Goal: Information Seeking & Learning: Find specific fact

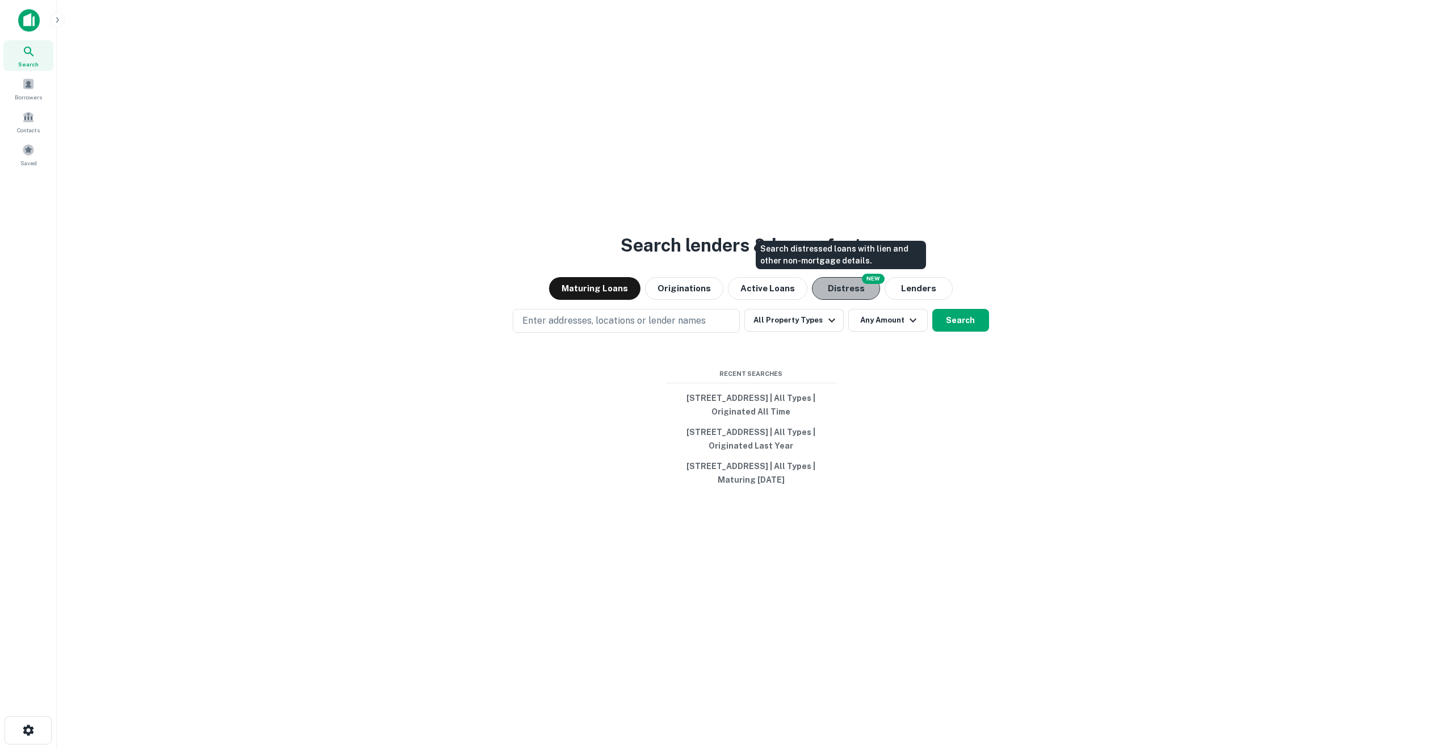
click at [850, 292] on button "Distress" at bounding box center [846, 288] width 68 height 23
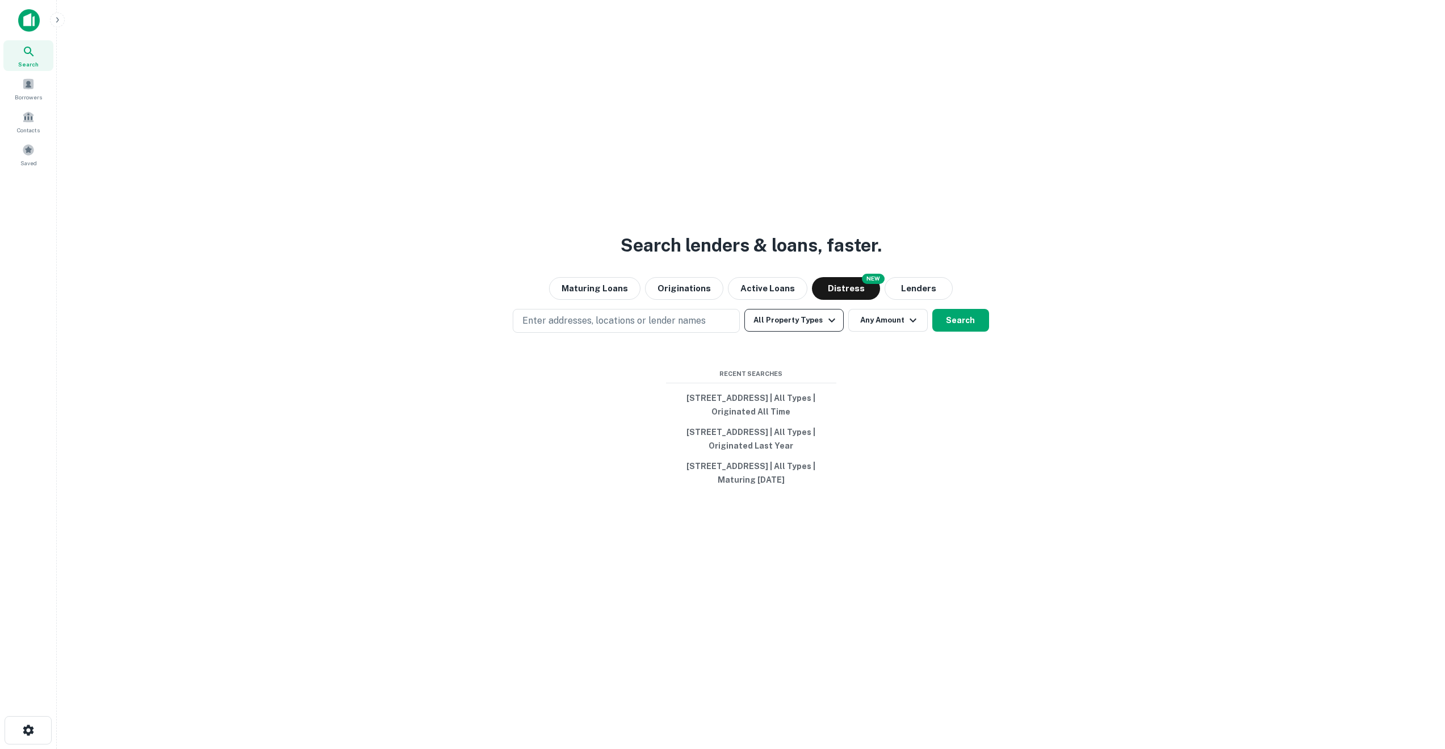
click at [825, 318] on icon "button" at bounding box center [832, 321] width 14 height 14
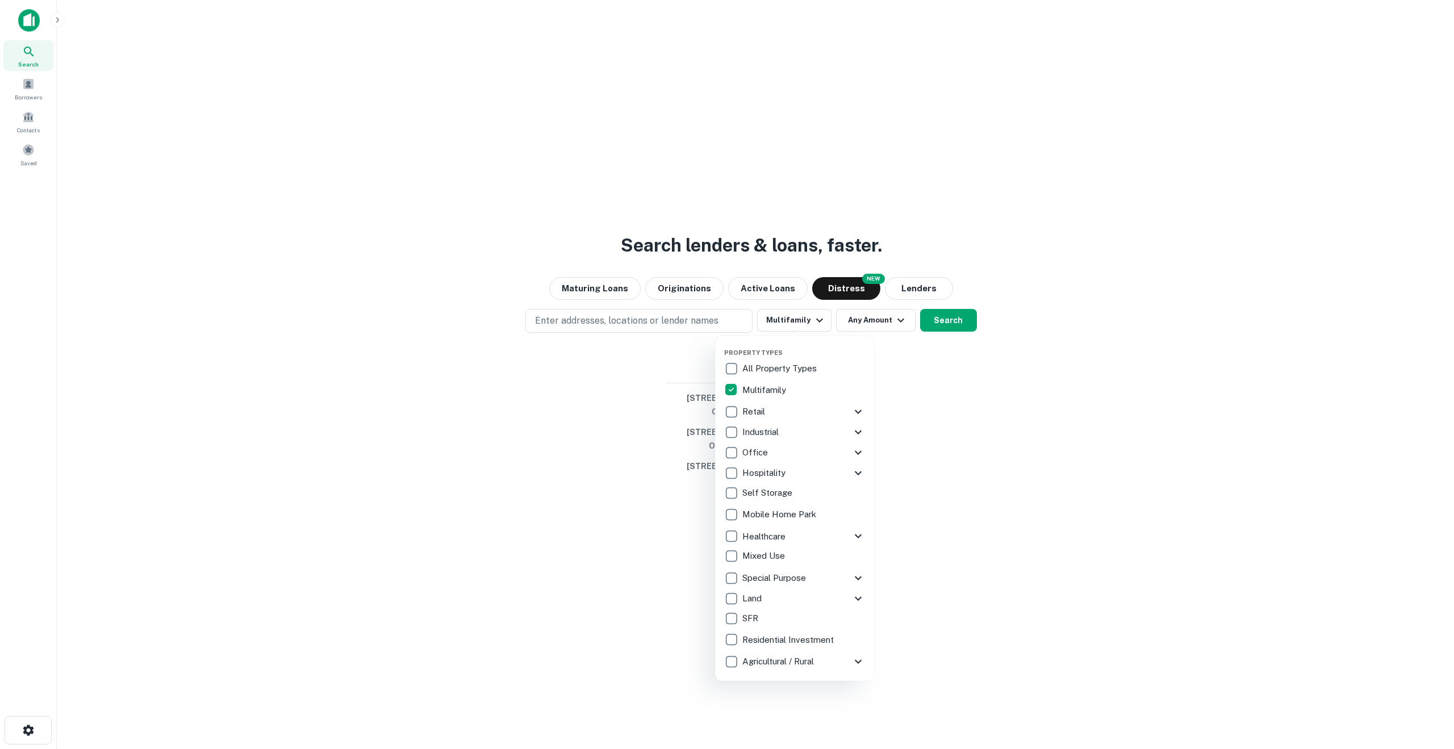
click at [944, 320] on div at bounding box center [727, 374] width 1454 height 749
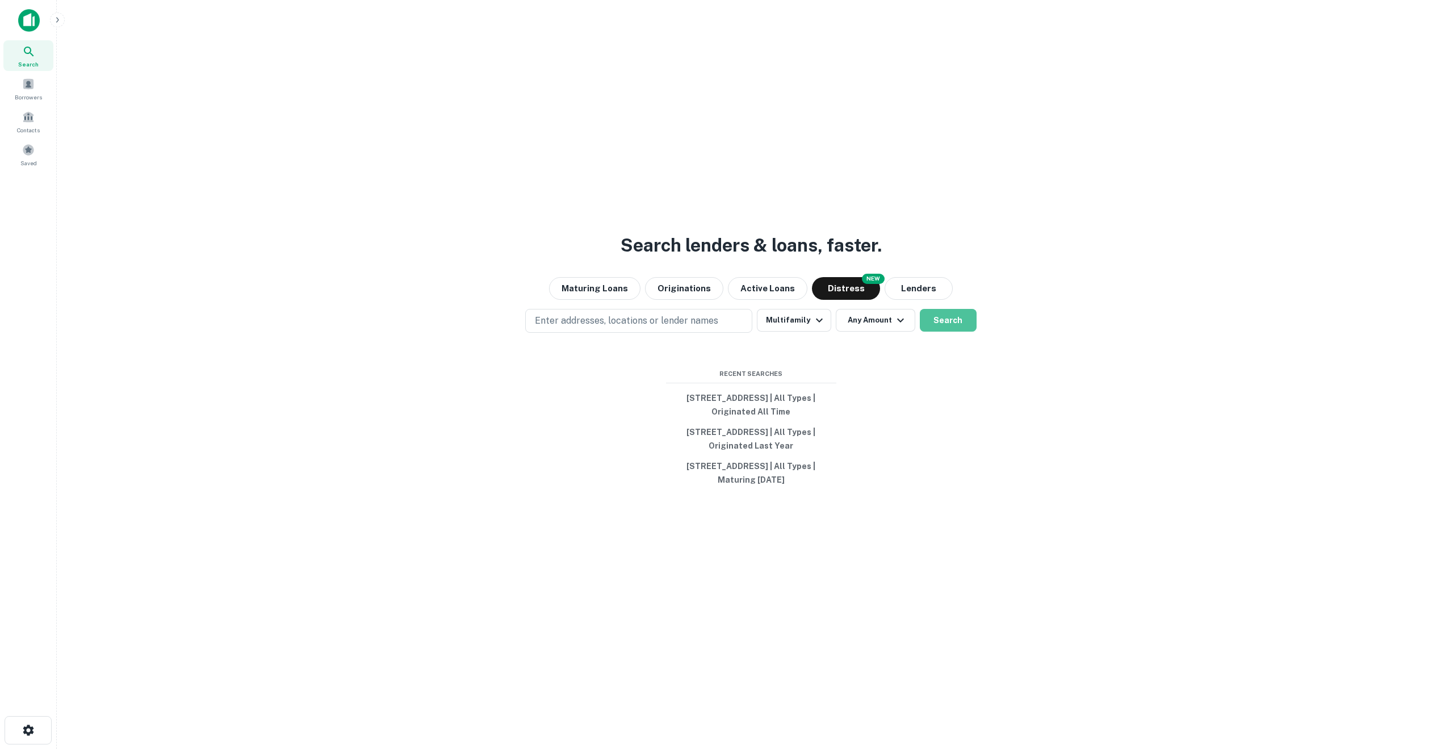
click at [944, 320] on button "Search" at bounding box center [948, 320] width 57 height 23
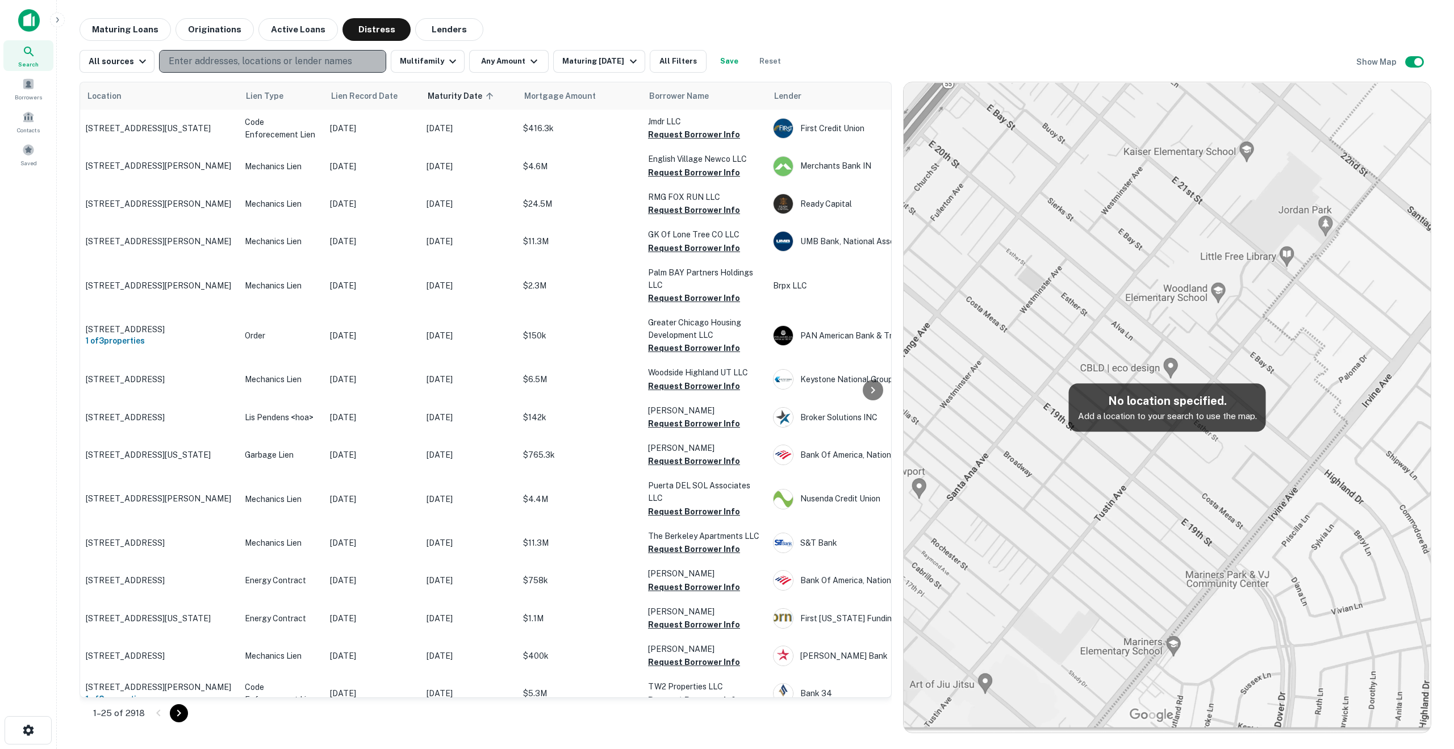
click at [224, 63] on p "Enter addresses, locations or lender names" at bounding box center [260, 62] width 183 height 14
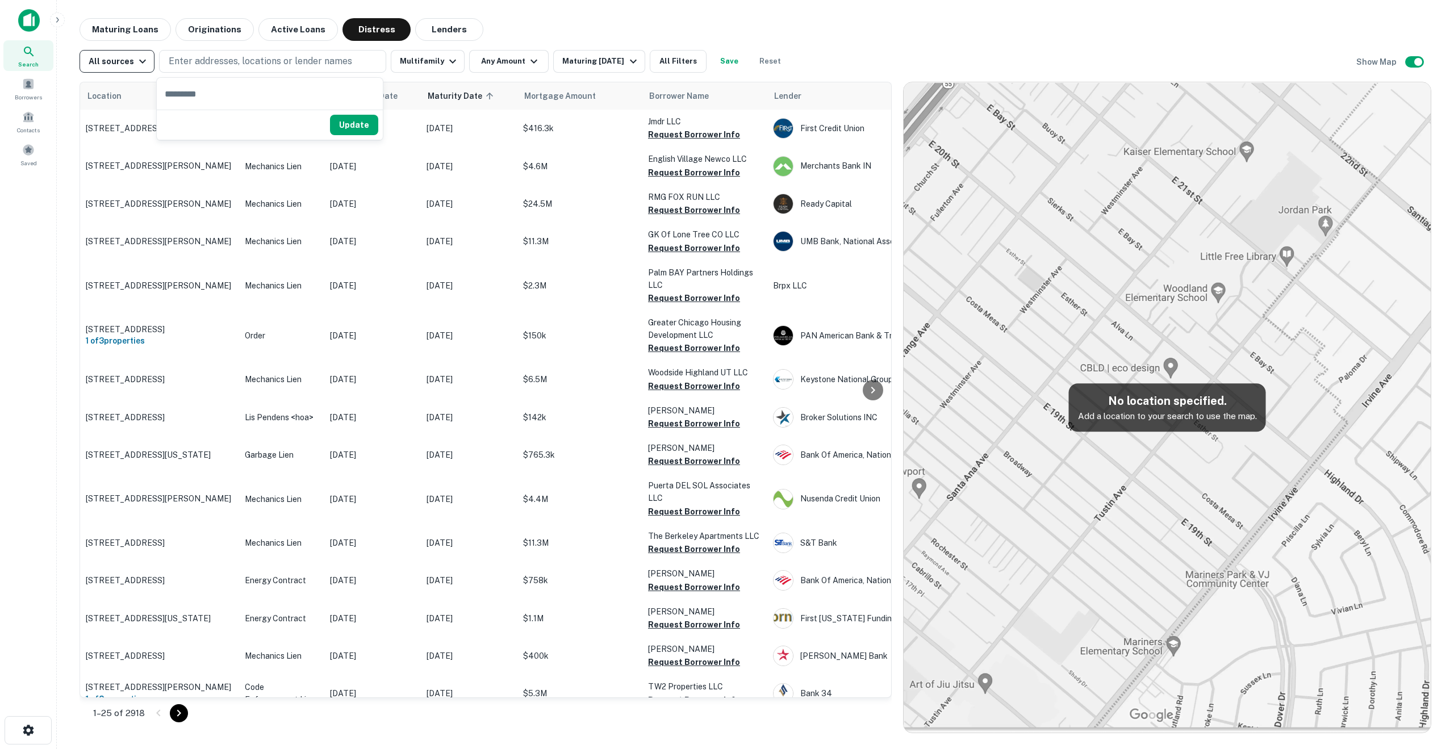
click at [138, 57] on icon "button" at bounding box center [143, 62] width 14 height 14
click at [222, 62] on div at bounding box center [727, 374] width 1454 height 749
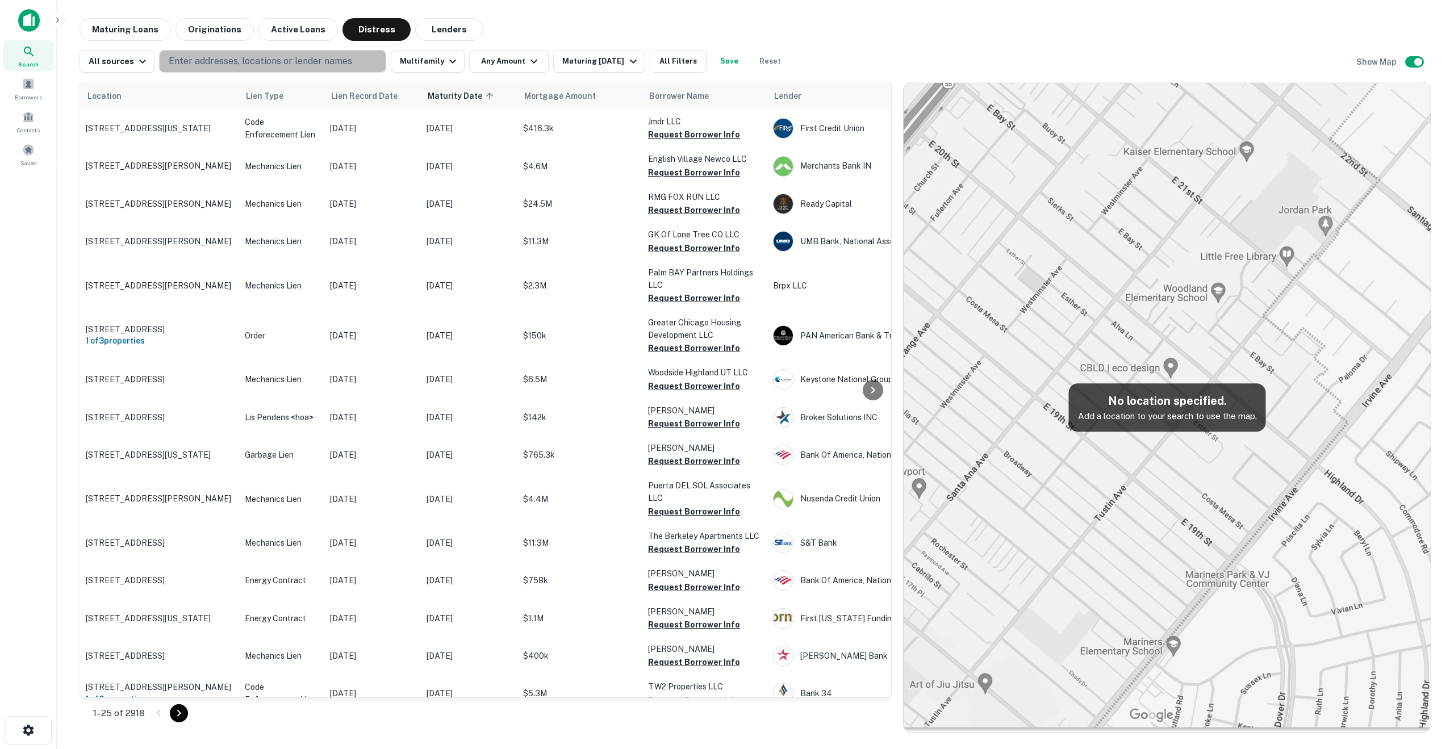
click at [222, 62] on p "Enter addresses, locations or lender names" at bounding box center [260, 62] width 183 height 14
type input "*"
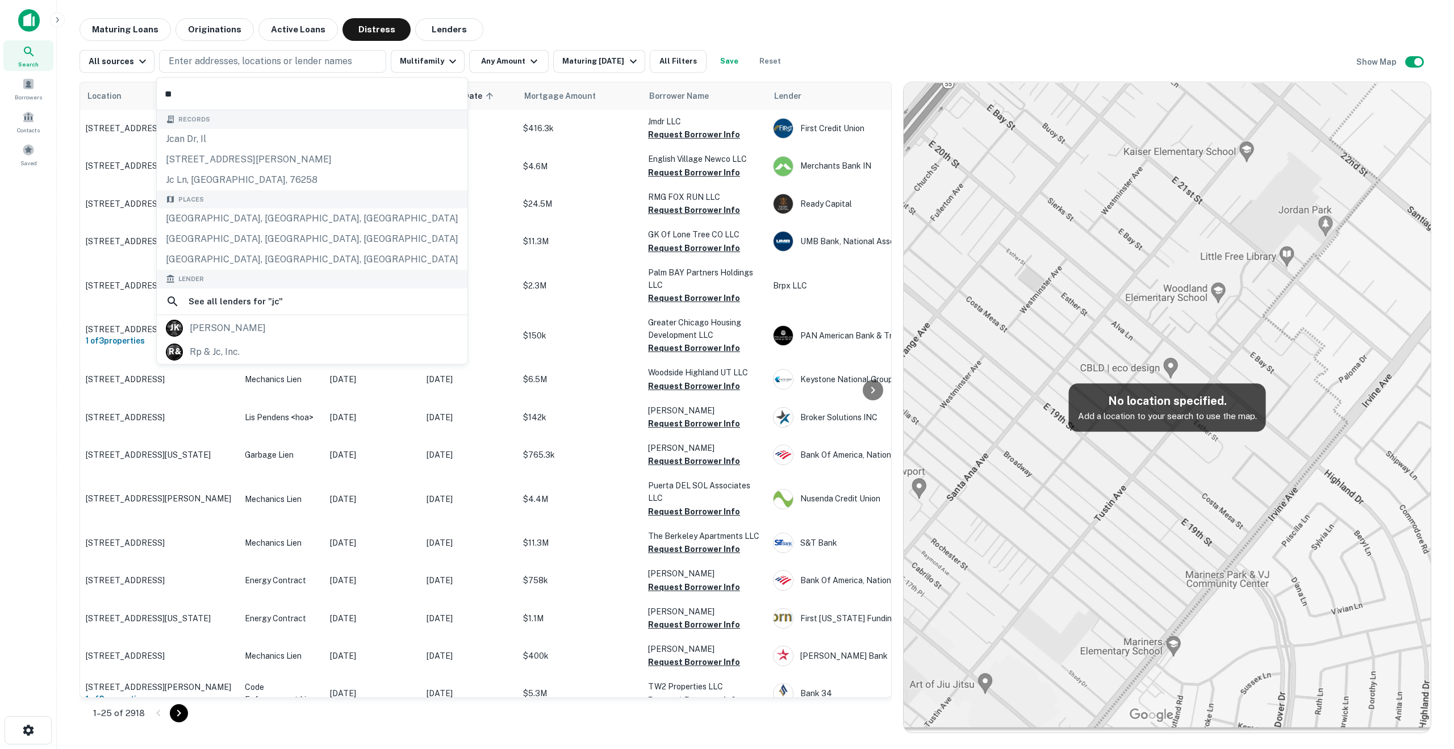
type input "*"
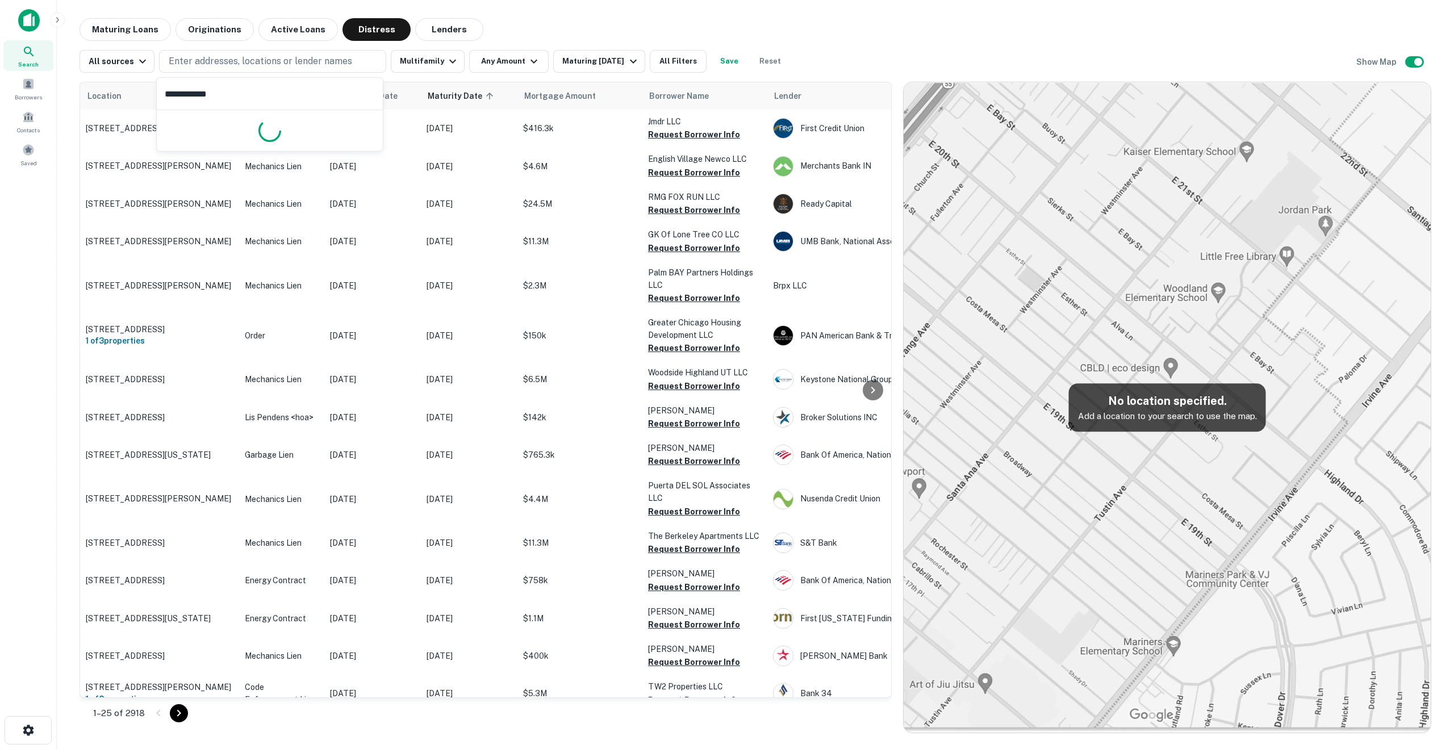
type input "**********"
click at [363, 148] on button "Update" at bounding box center [354, 151] width 48 height 20
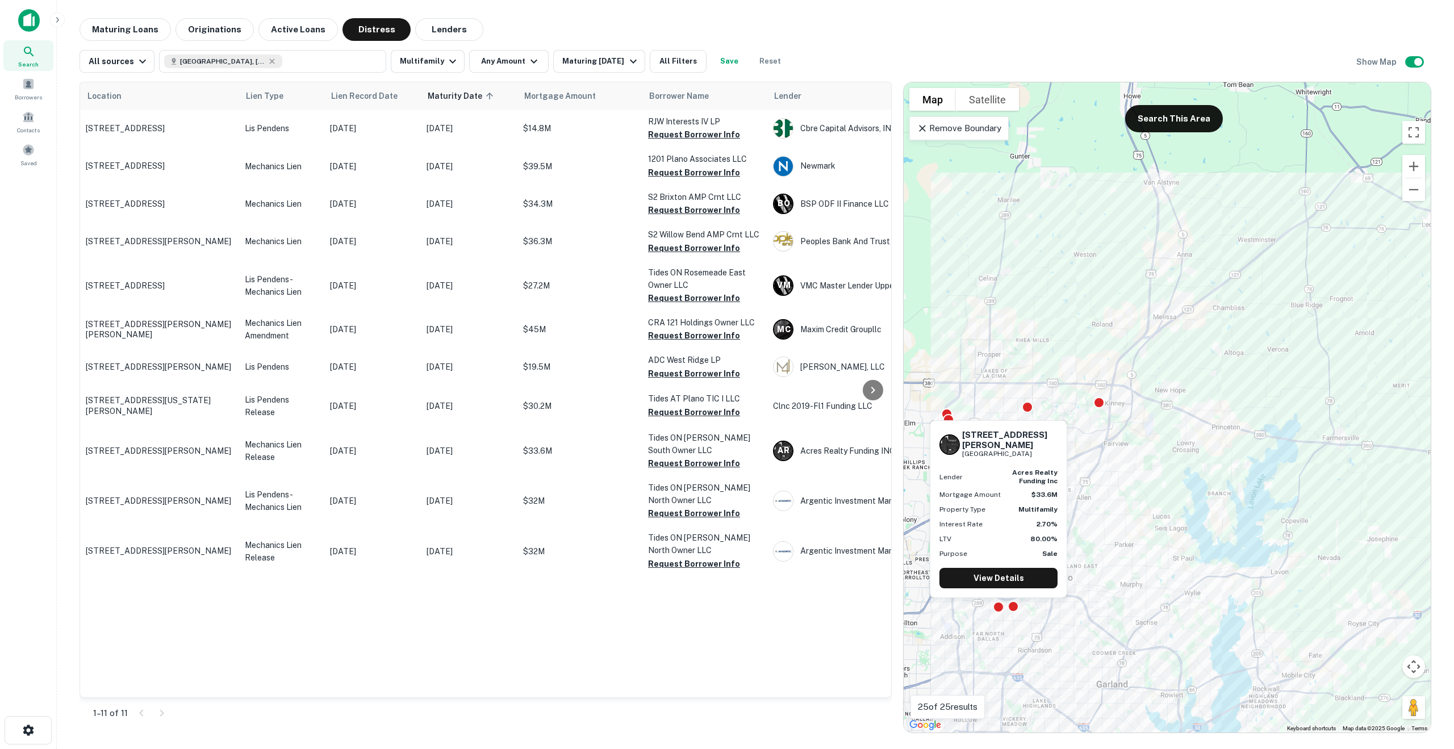
click at [996, 603] on div "7720 Mccallum Blvd Dallas, TX 75252 Lender acres realty funding inc Mortgage Am…" at bounding box center [999, 512] width 140 height 187
click at [1001, 579] on link "View Details" at bounding box center [998, 578] width 118 height 20
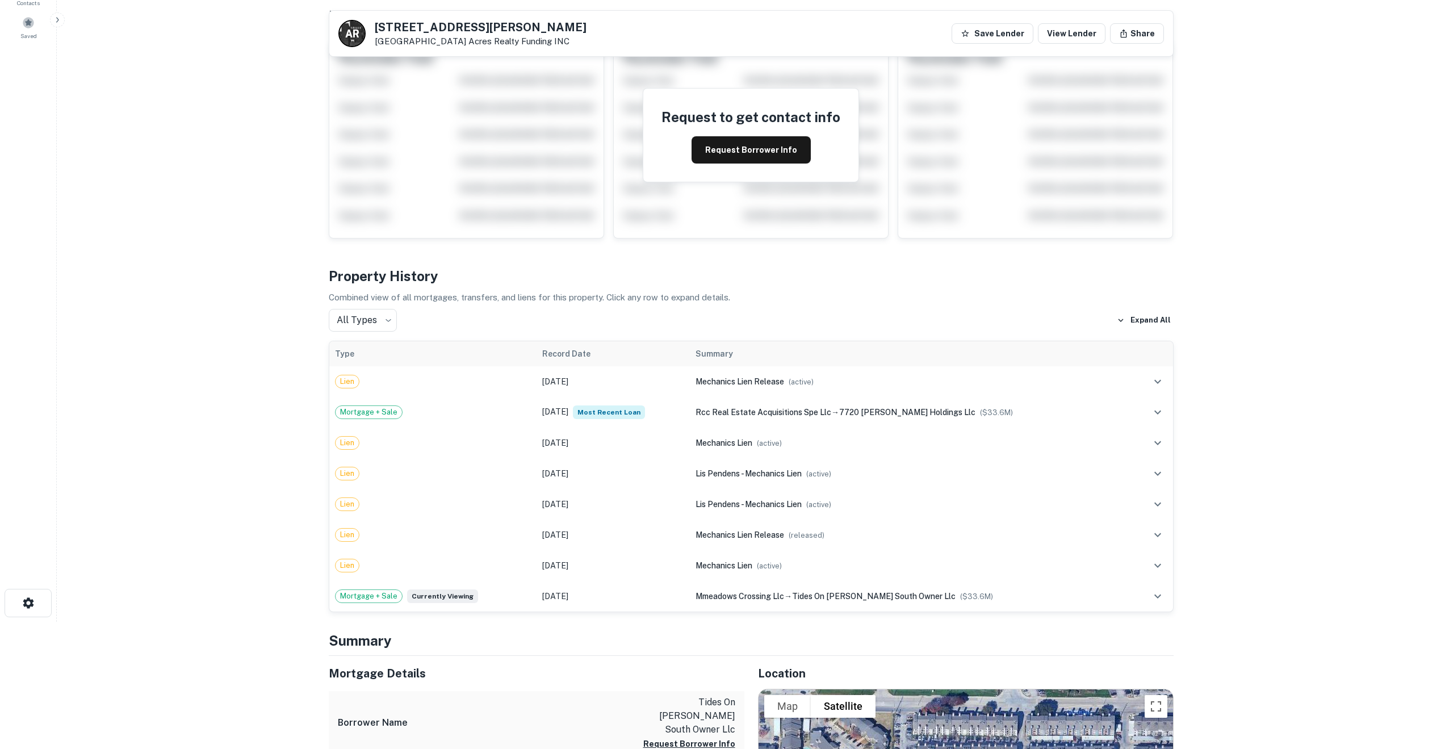
scroll to position [128, 0]
click at [1157, 415] on icon "expand row" at bounding box center [1158, 412] width 14 height 14
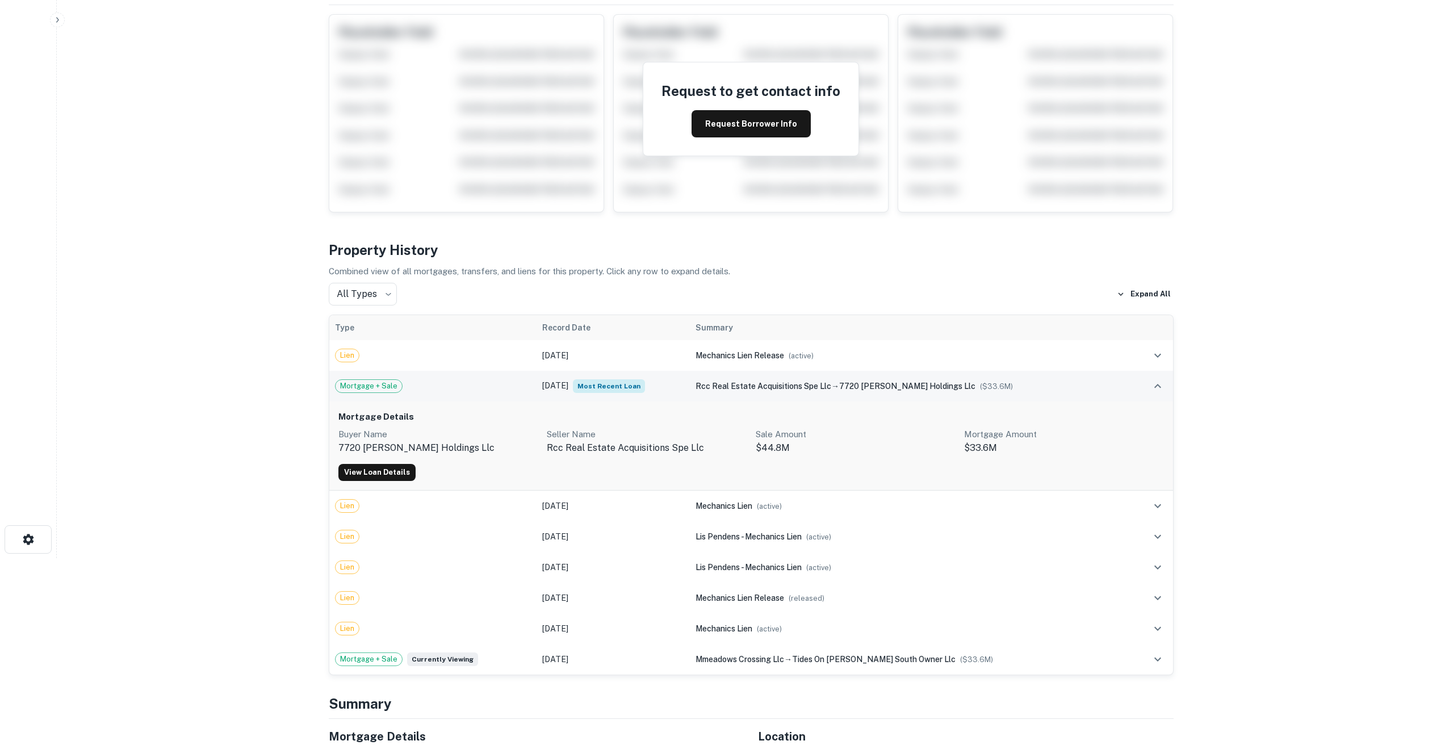
scroll to position [0, 0]
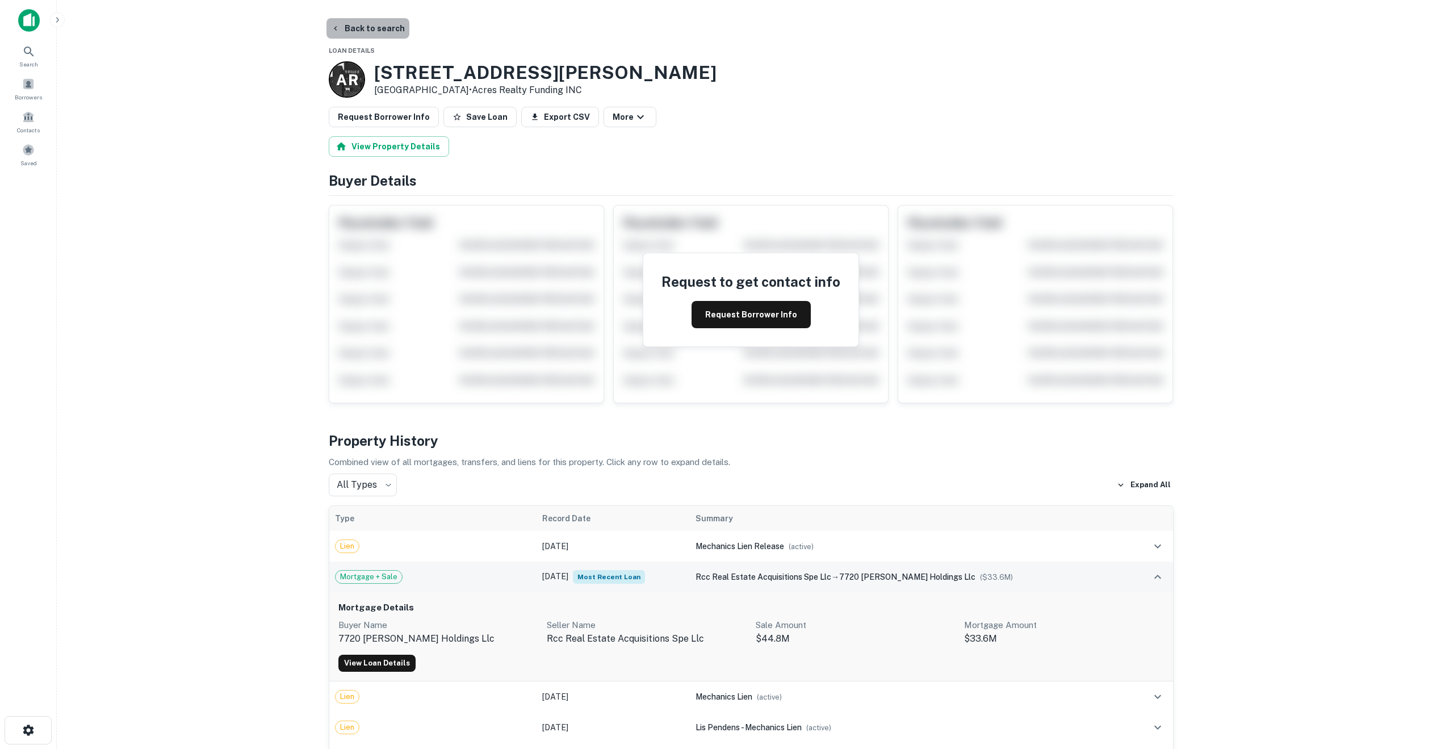
click at [367, 29] on button "Back to search" at bounding box center [368, 28] width 83 height 20
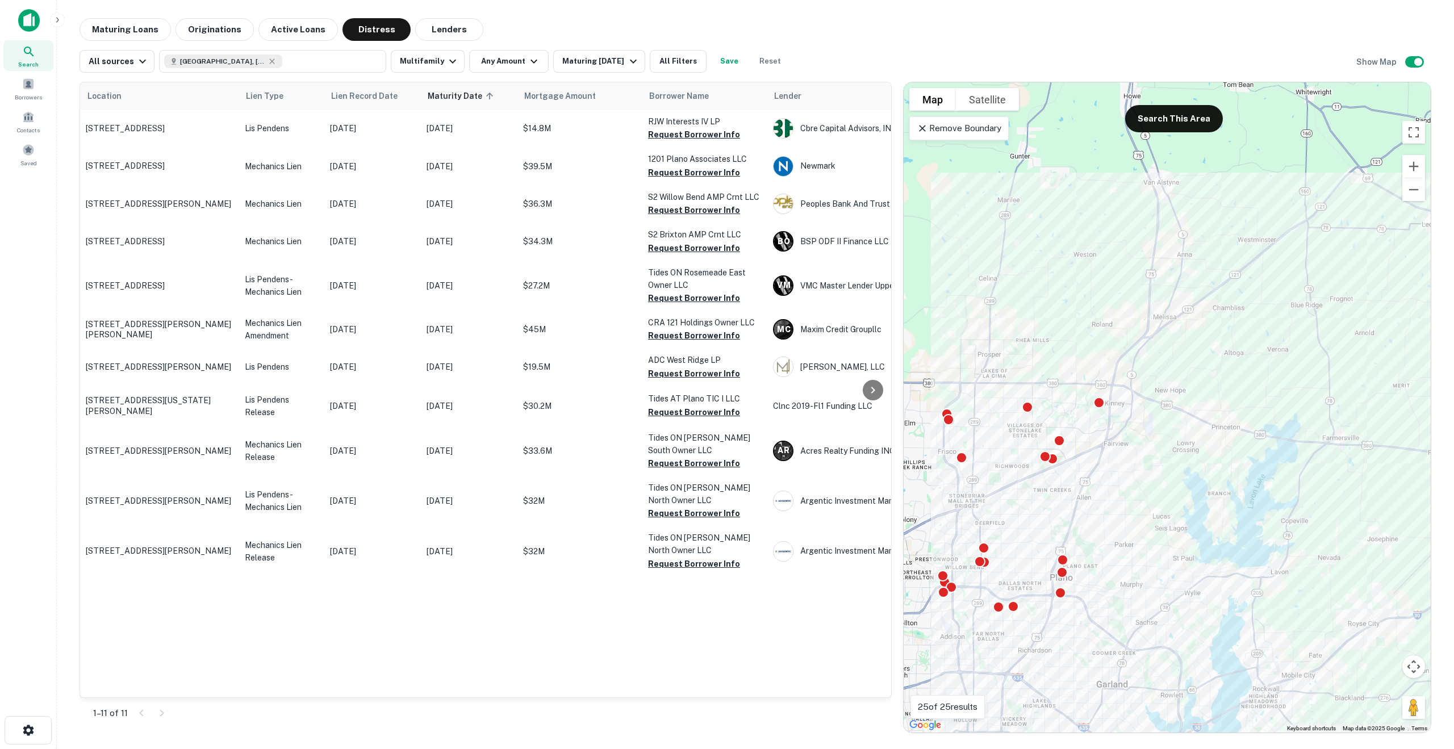
click at [921, 128] on icon at bounding box center [922, 128] width 11 height 11
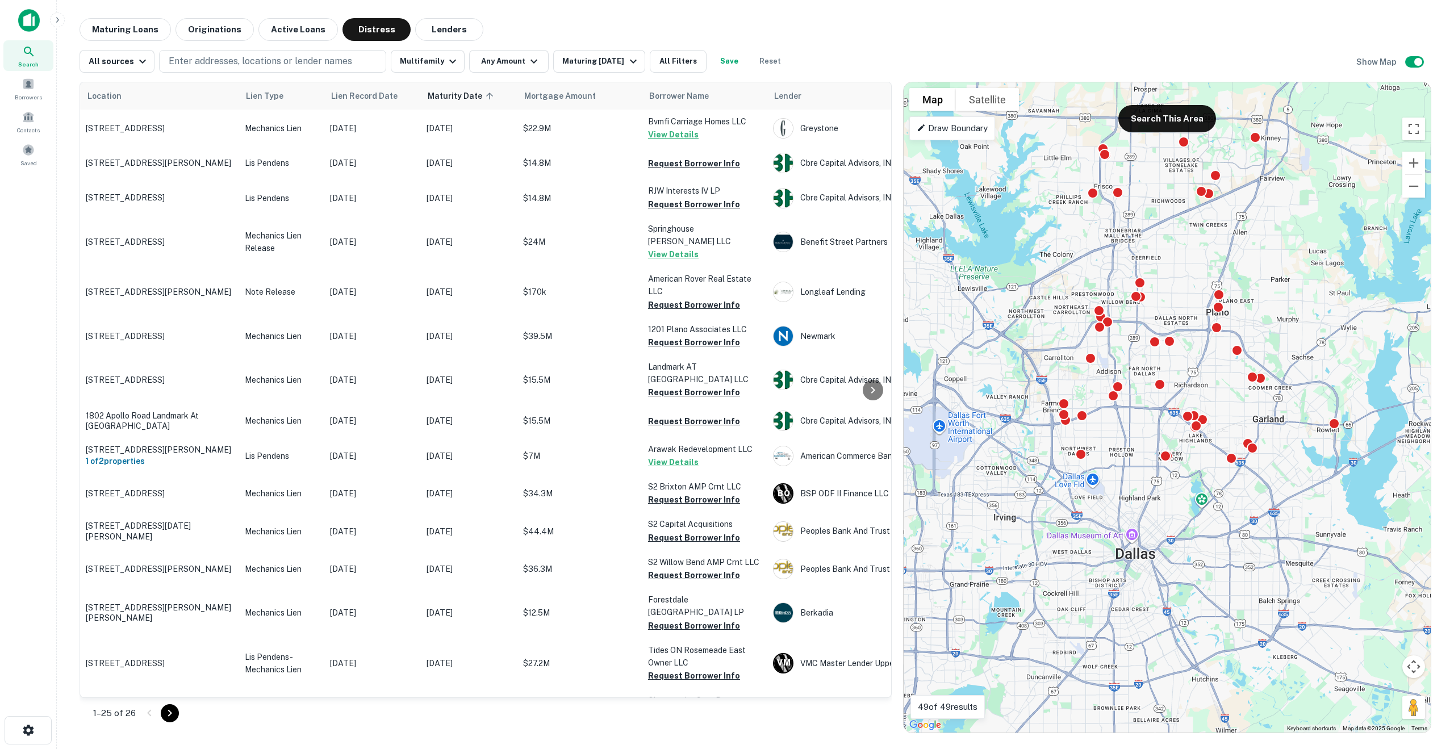
drag, startPoint x: 1077, startPoint y: 445, endPoint x: 1240, endPoint y: 172, distance: 318.4
click at [1240, 172] on div "To activate drag with keyboard, press Alt + Enter. Once in keyboard drag state,…" at bounding box center [1167, 407] width 527 height 650
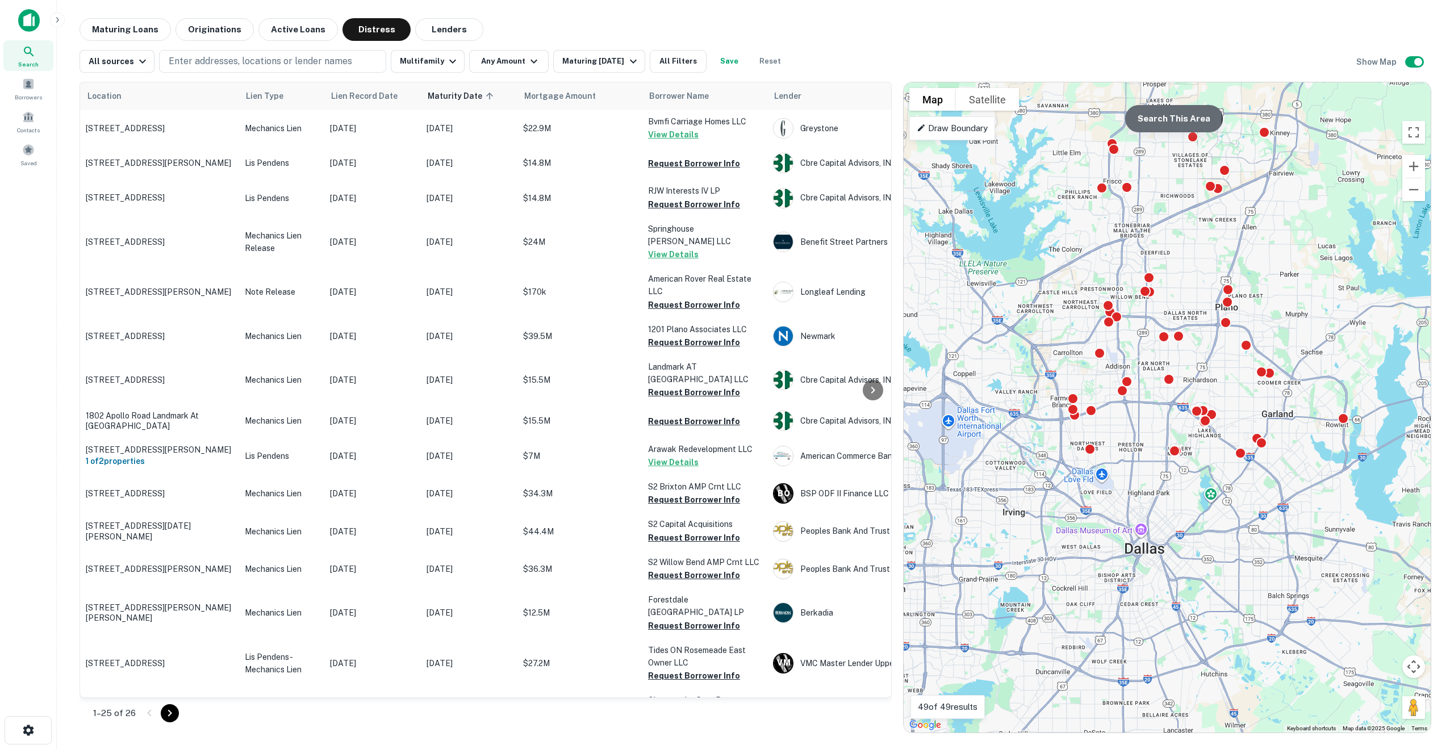
click at [1158, 117] on button "Search This Area" at bounding box center [1174, 118] width 98 height 27
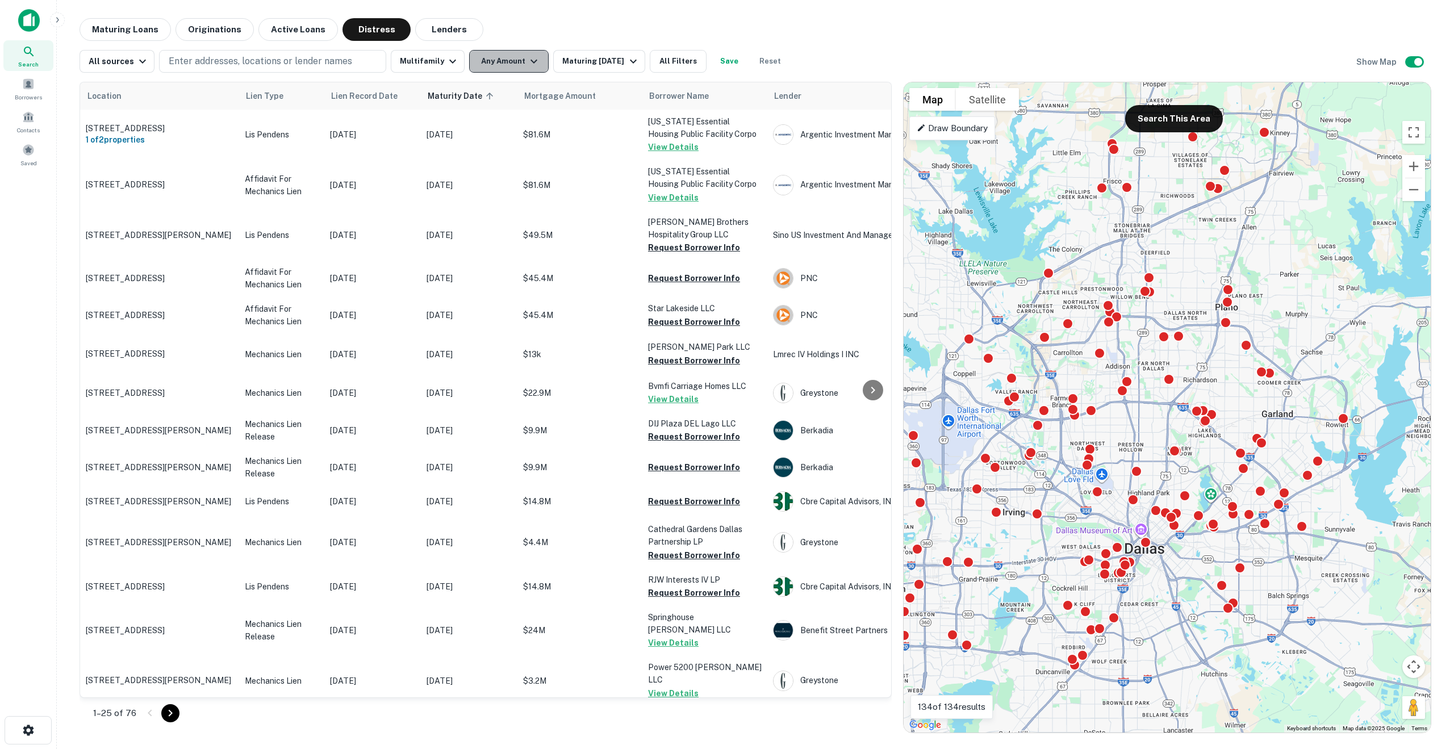
click at [499, 66] on button "Any Amount" at bounding box center [509, 61] width 80 height 23
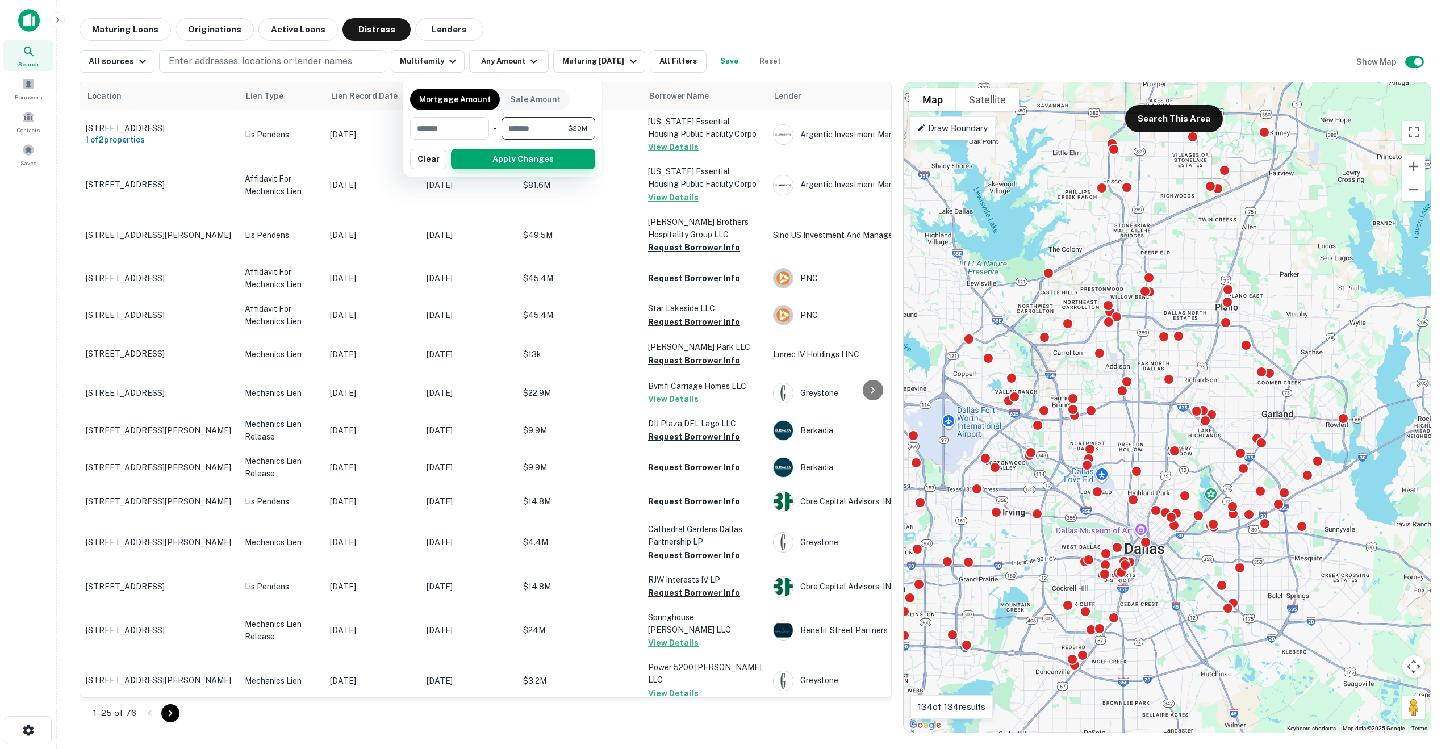
type input "********"
click at [487, 158] on button "Apply Changes" at bounding box center [523, 159] width 144 height 20
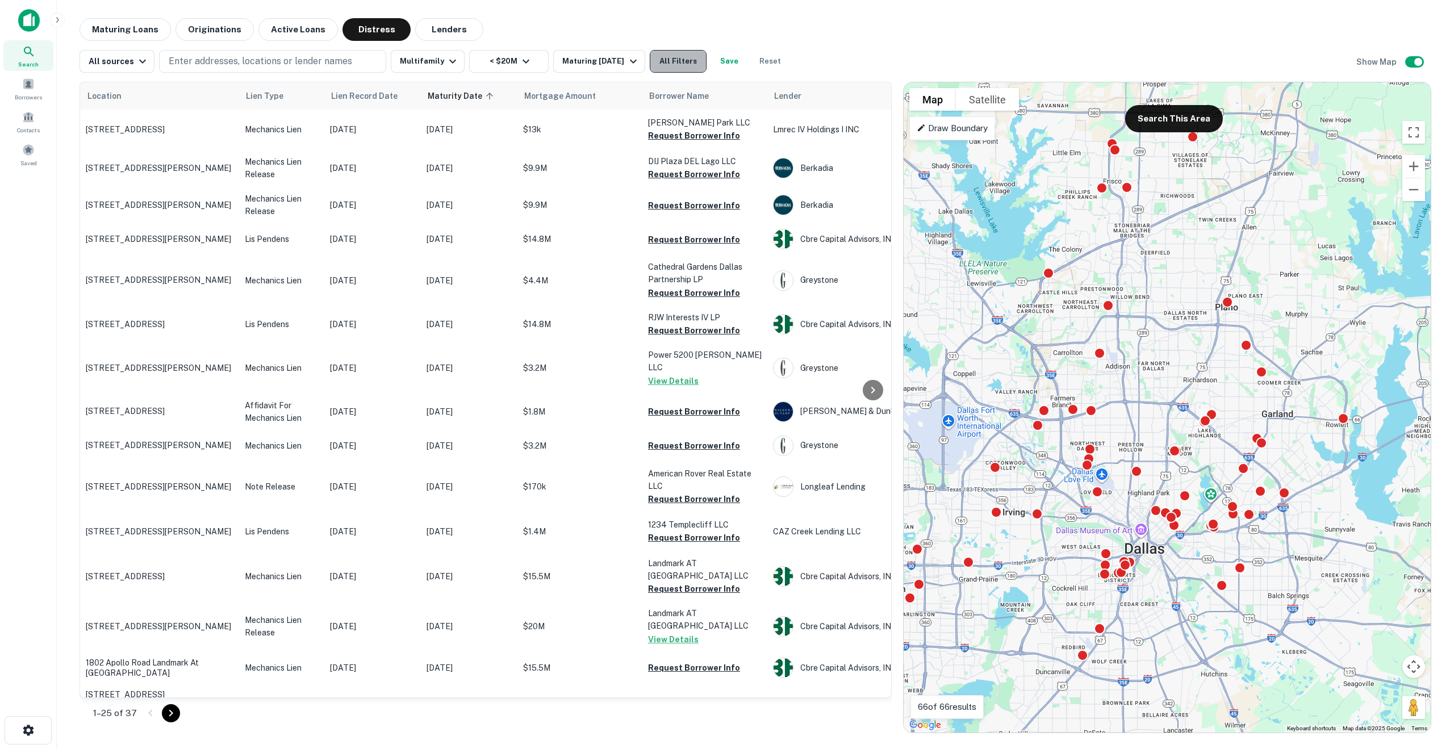
click at [670, 64] on button "All Filters" at bounding box center [678, 61] width 57 height 23
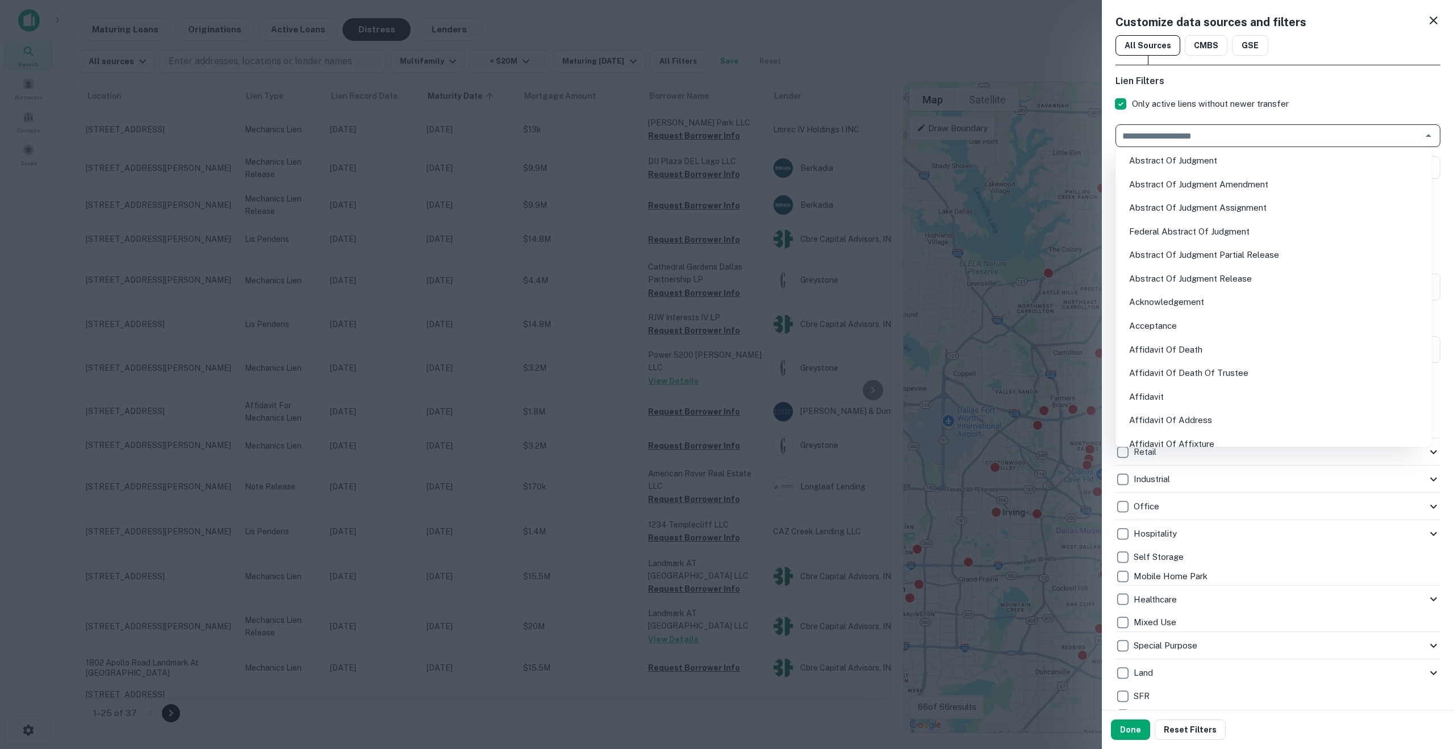
click at [1201, 135] on input "text" at bounding box center [1268, 136] width 299 height 16
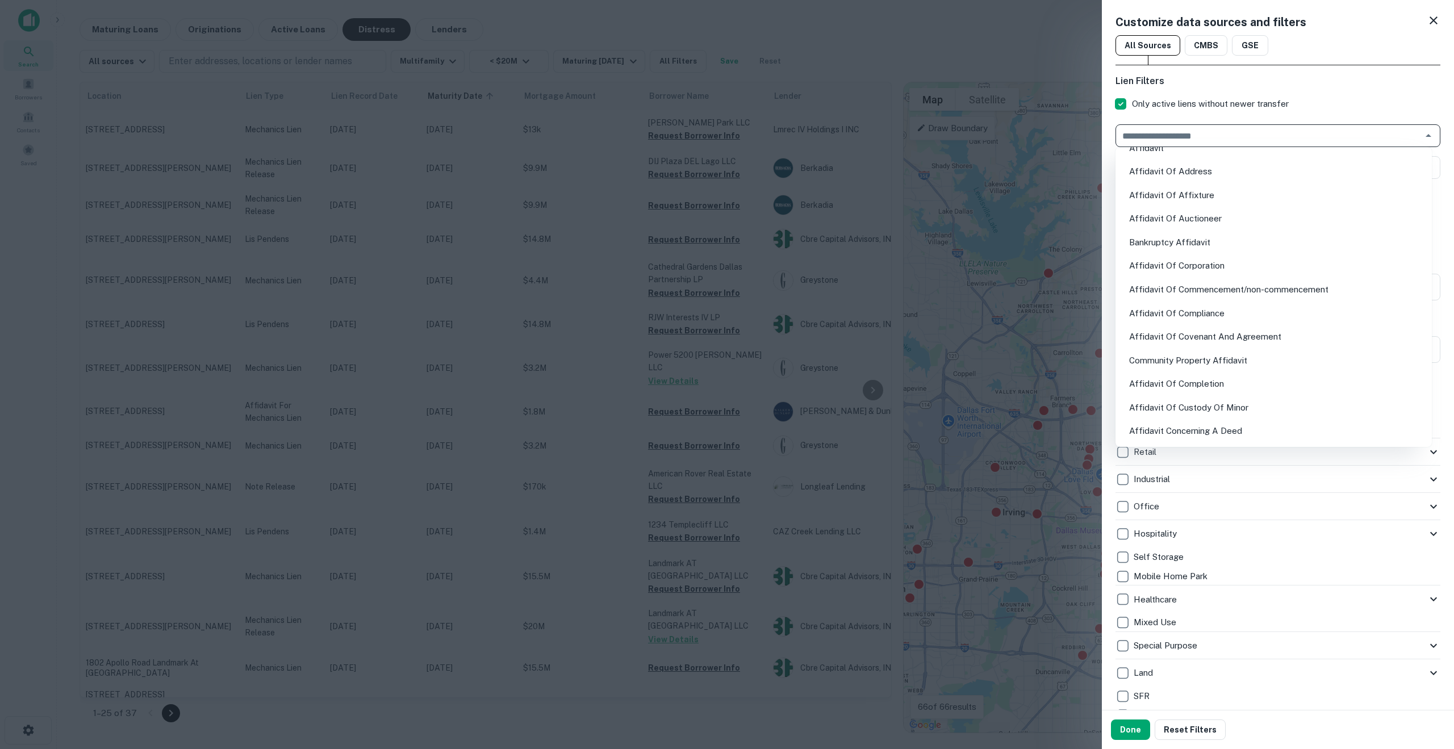
scroll to position [249, 0]
click at [1191, 243] on li "Bankruptcy Affidavit" at bounding box center [1273, 242] width 307 height 20
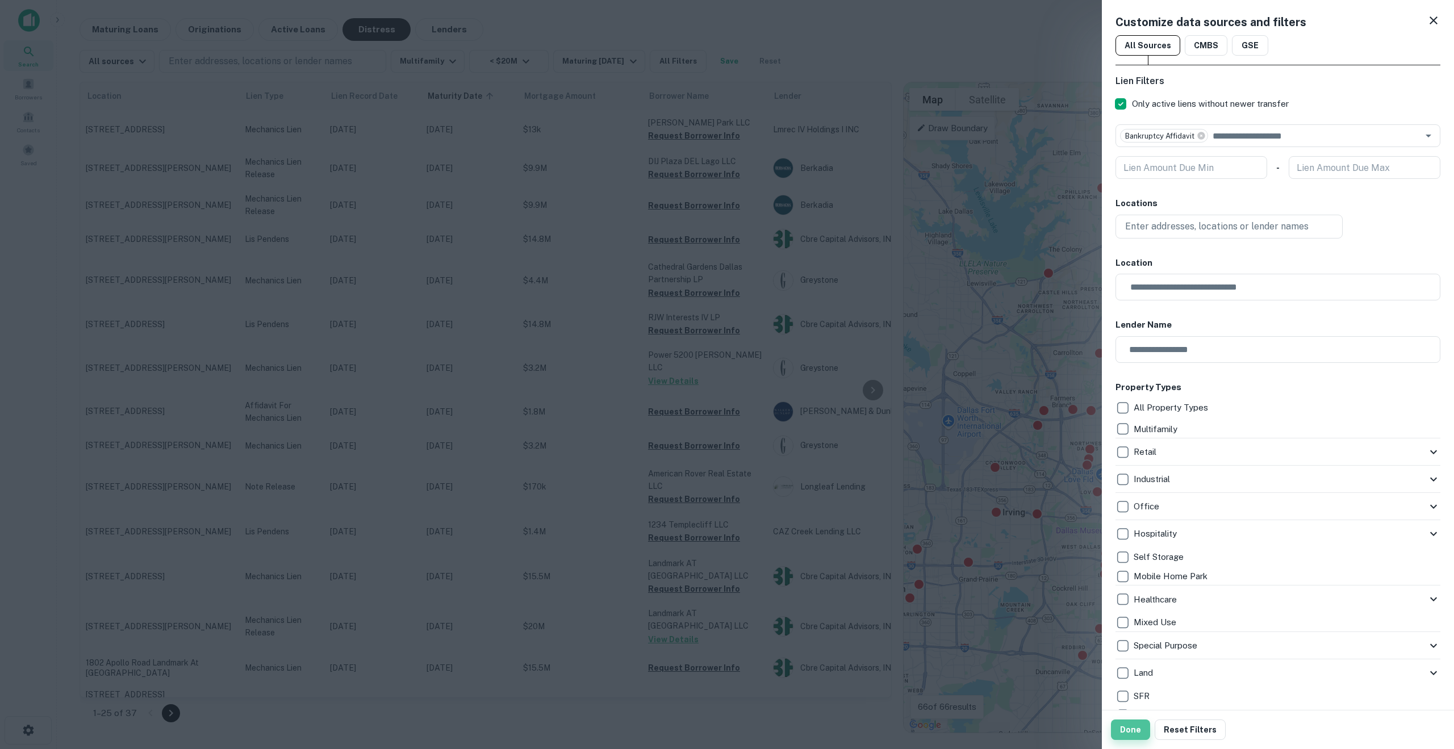
click at [1136, 733] on button "Done" at bounding box center [1130, 730] width 39 height 20
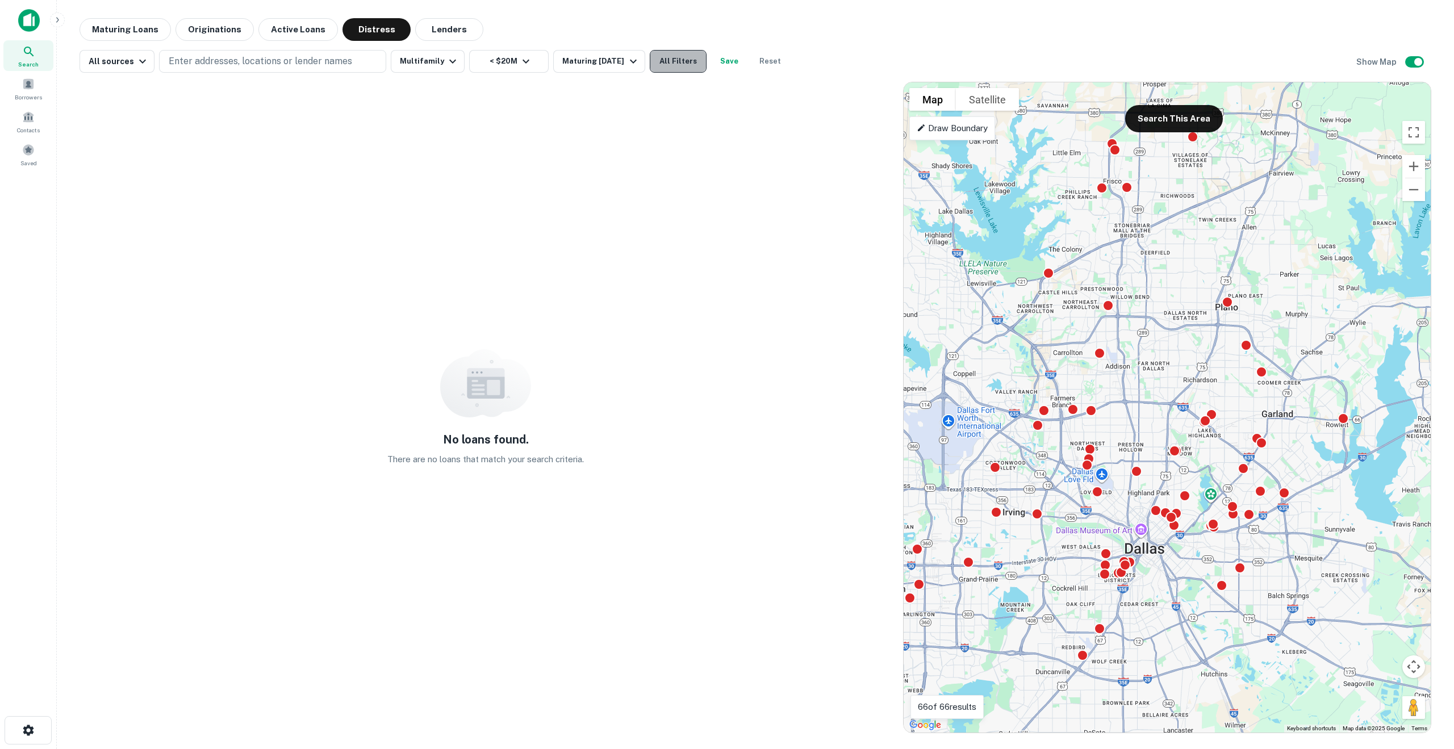
click at [664, 61] on button "All Filters" at bounding box center [678, 61] width 57 height 23
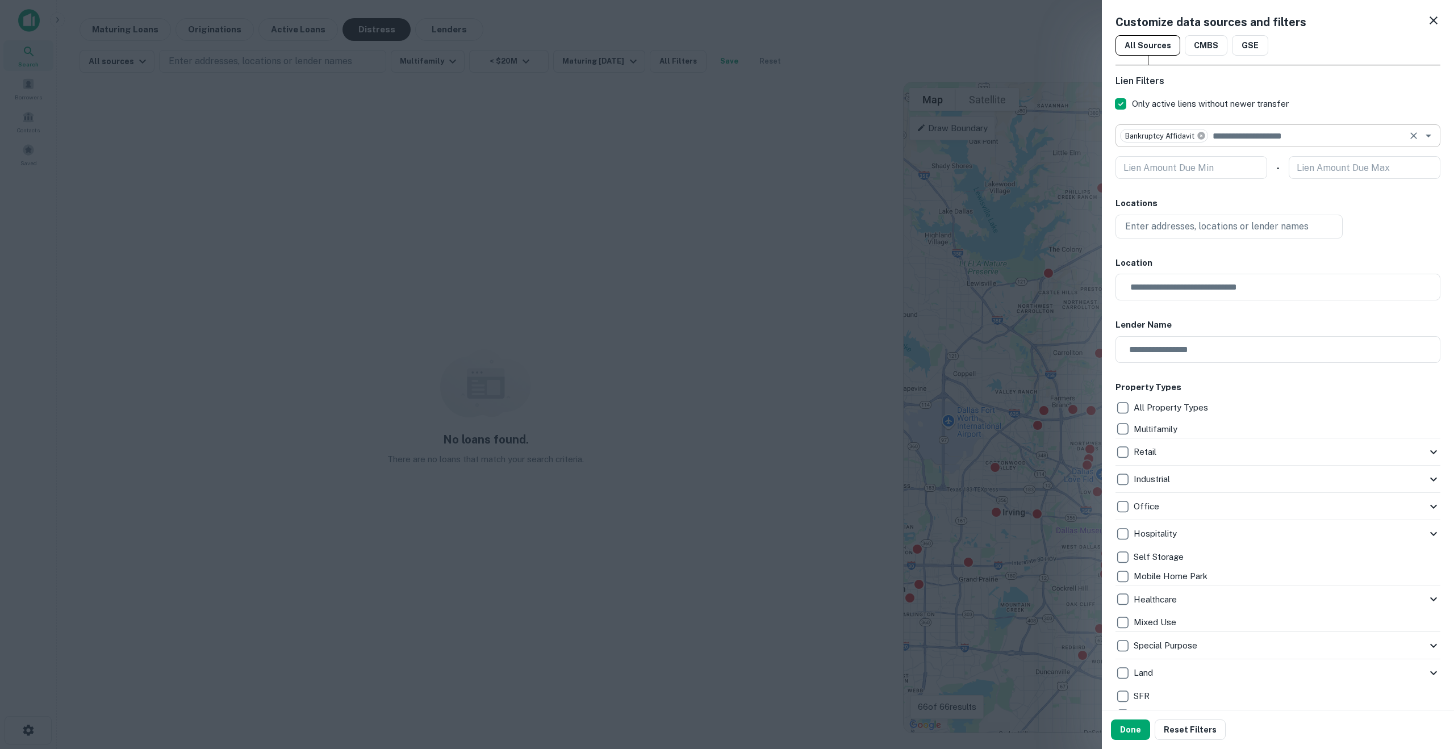
click at [1200, 135] on icon at bounding box center [1200, 135] width 7 height 7
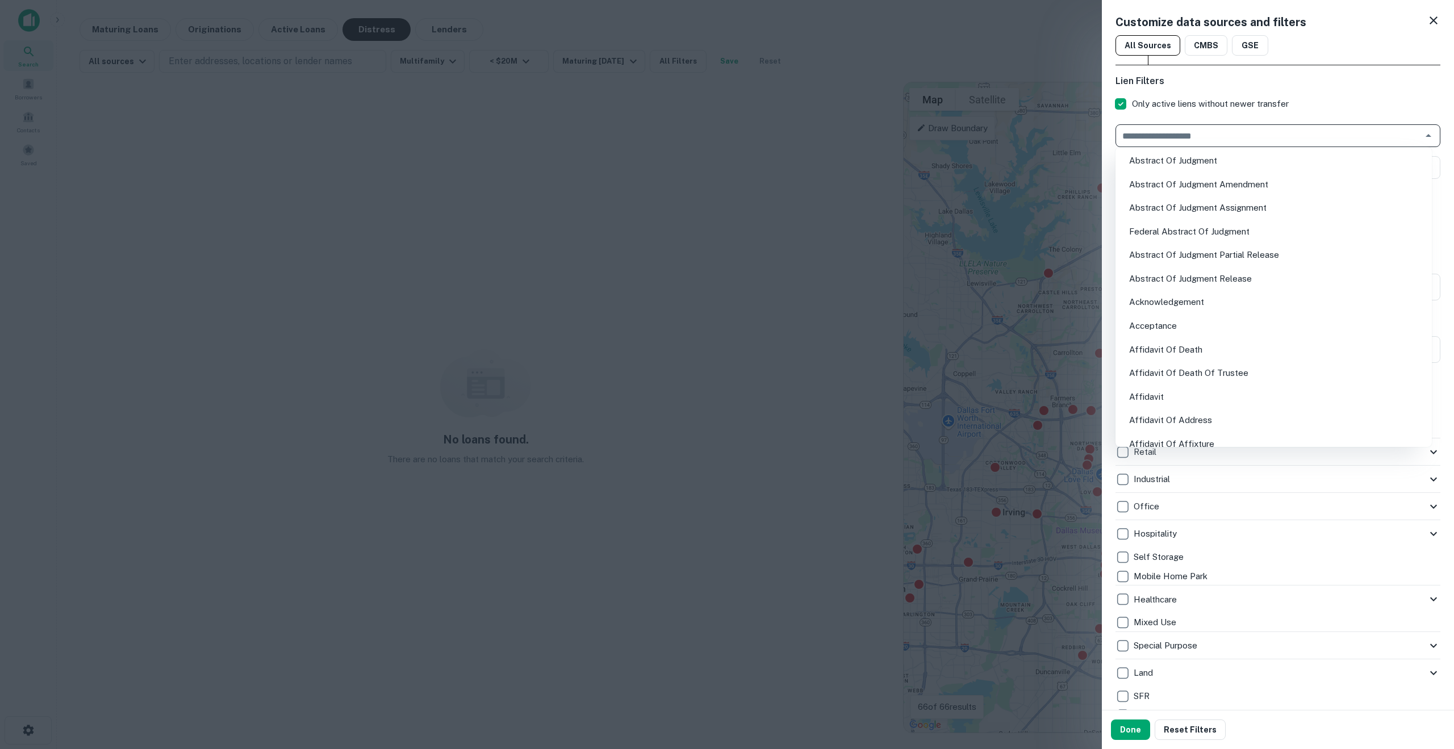
click at [1207, 135] on input "text" at bounding box center [1268, 136] width 299 height 16
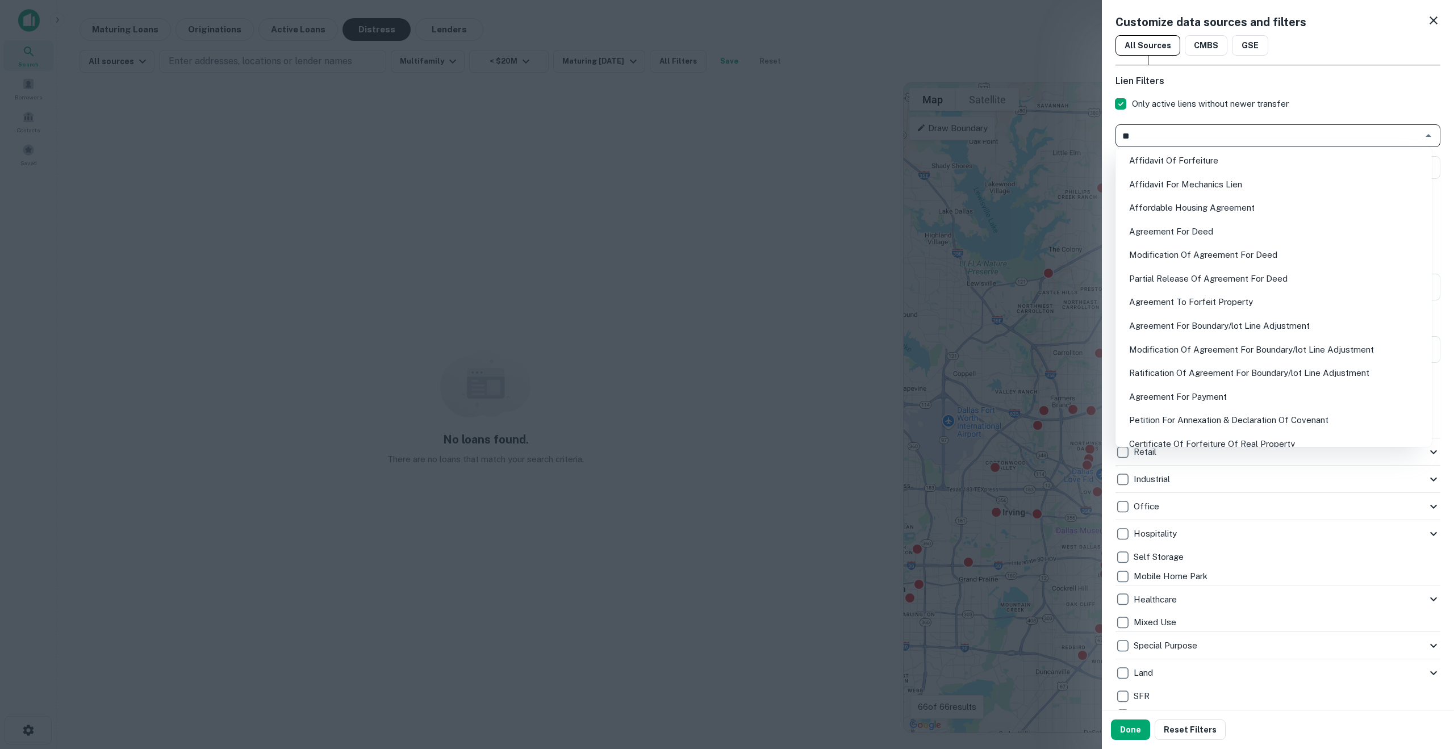
type input "*"
type input "*****"
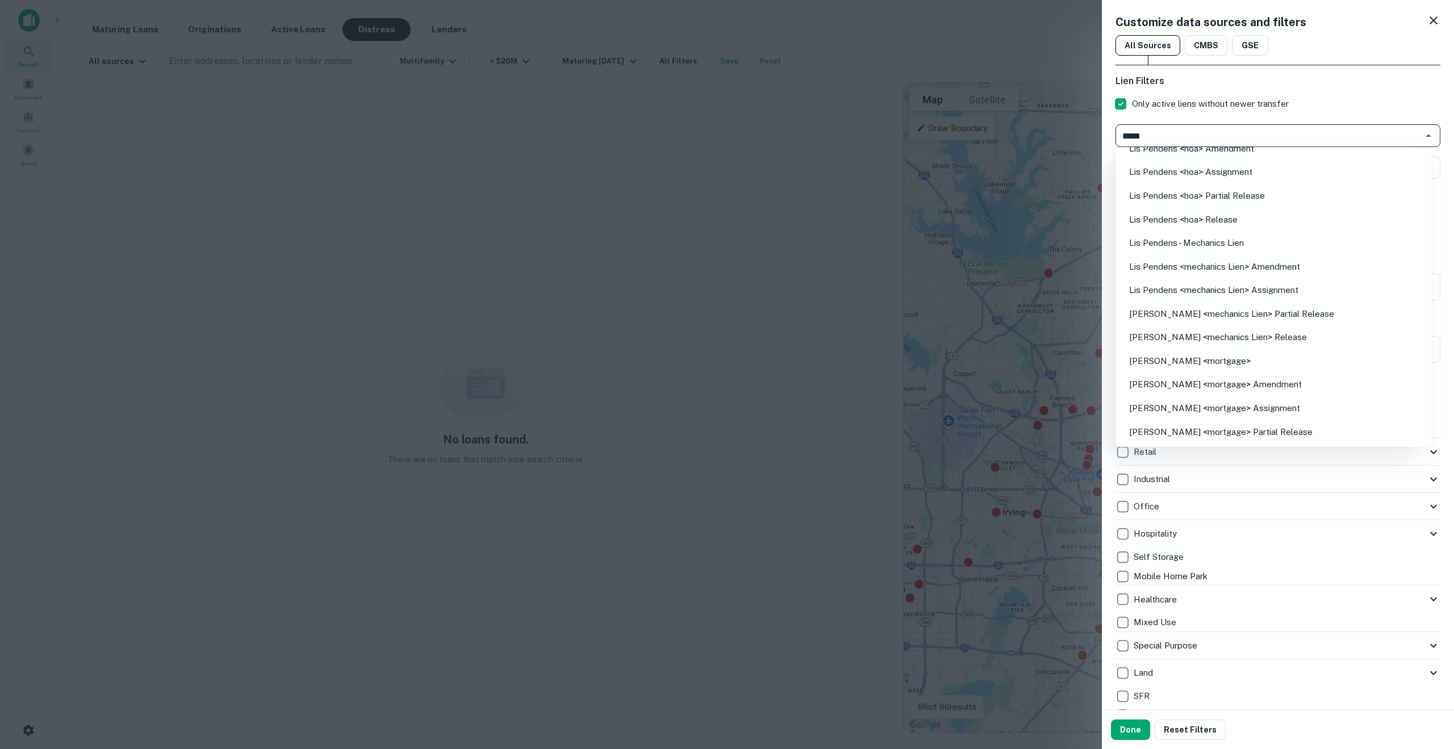
scroll to position [131, 0]
click at [1161, 359] on li "Lis Pendens <mortgage>" at bounding box center [1273, 360] width 307 height 20
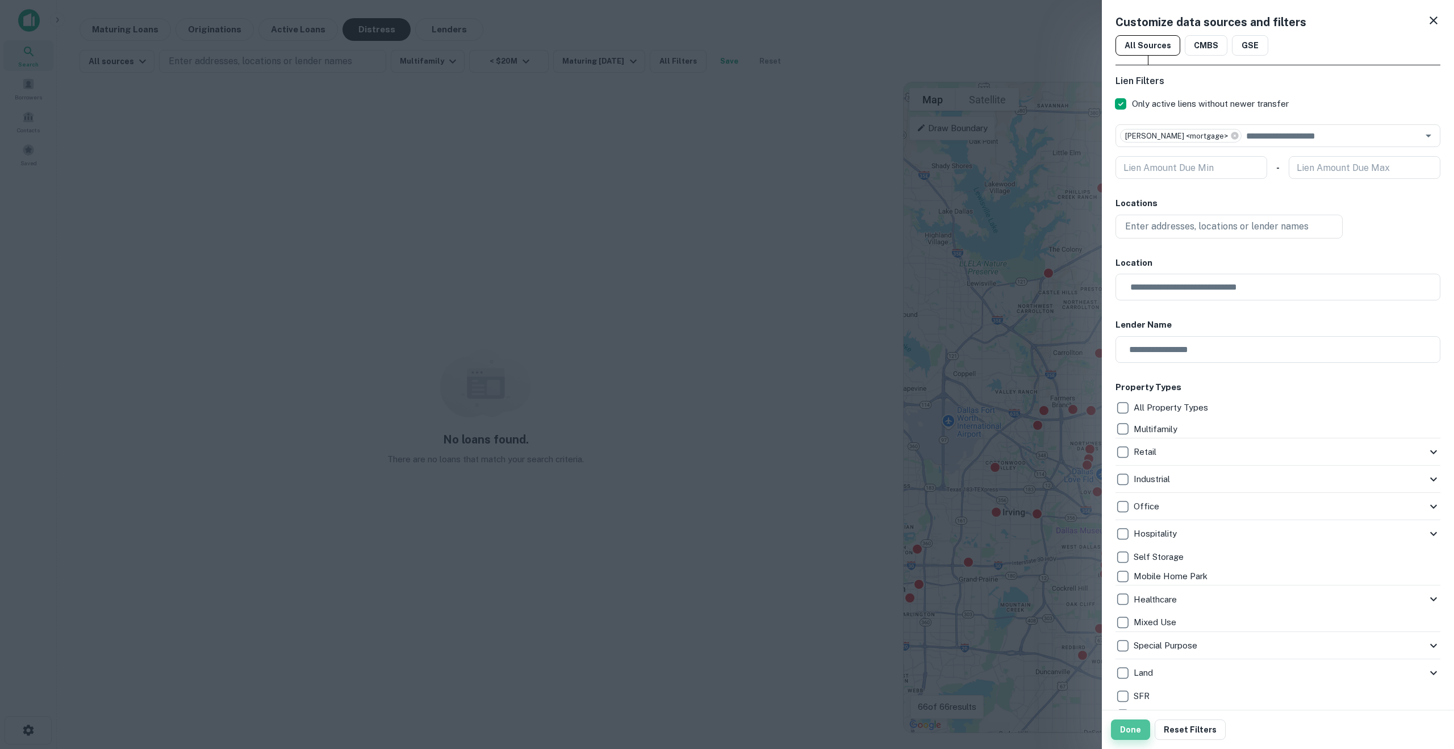
click at [1136, 735] on button "Done" at bounding box center [1130, 730] width 39 height 20
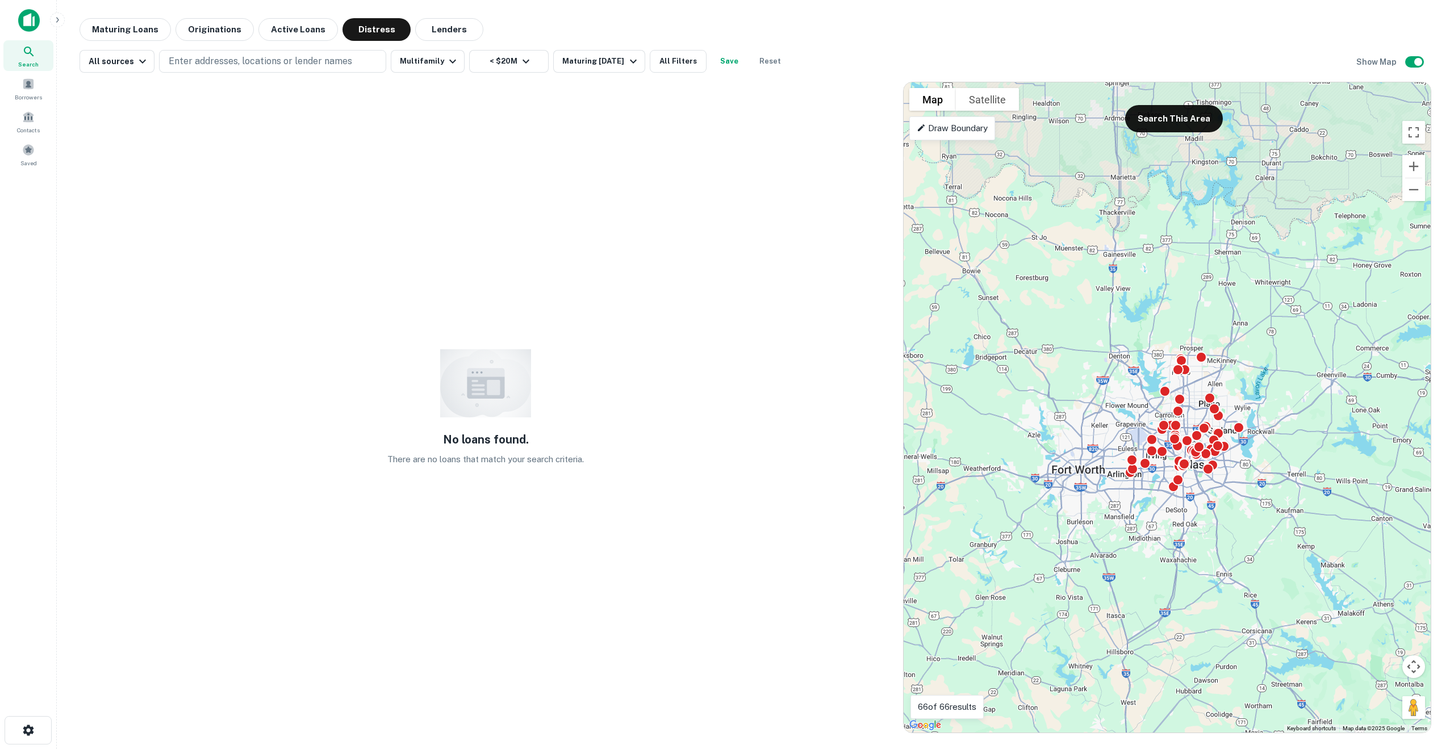
drag, startPoint x: 995, startPoint y: 344, endPoint x: 1109, endPoint y: 471, distance: 170.6
click at [1109, 471] on div "To activate drag with keyboard, press Alt + Enter. Once in keyboard drag state,…" at bounding box center [1167, 407] width 527 height 650
click at [449, 61] on icon "button" at bounding box center [452, 62] width 7 height 4
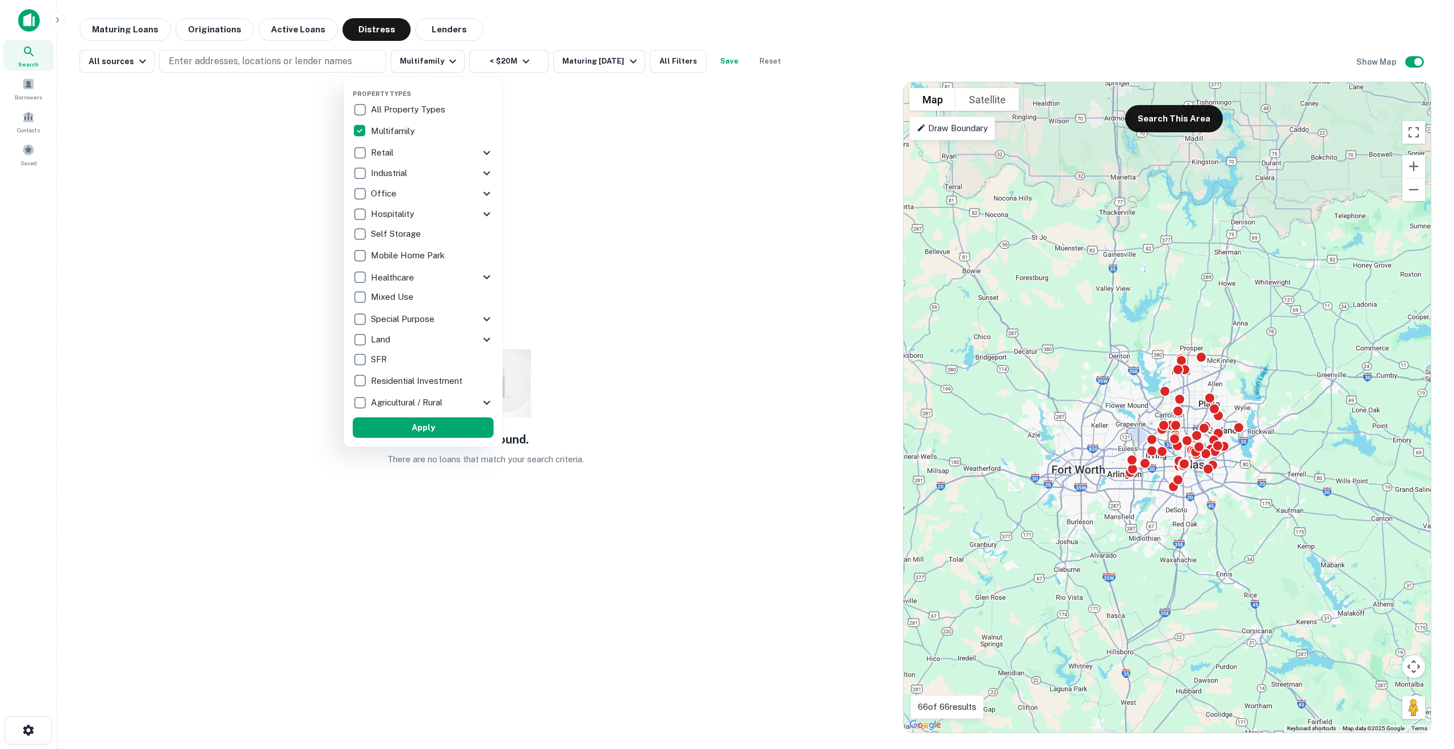
click at [620, 60] on div at bounding box center [727, 374] width 1454 height 749
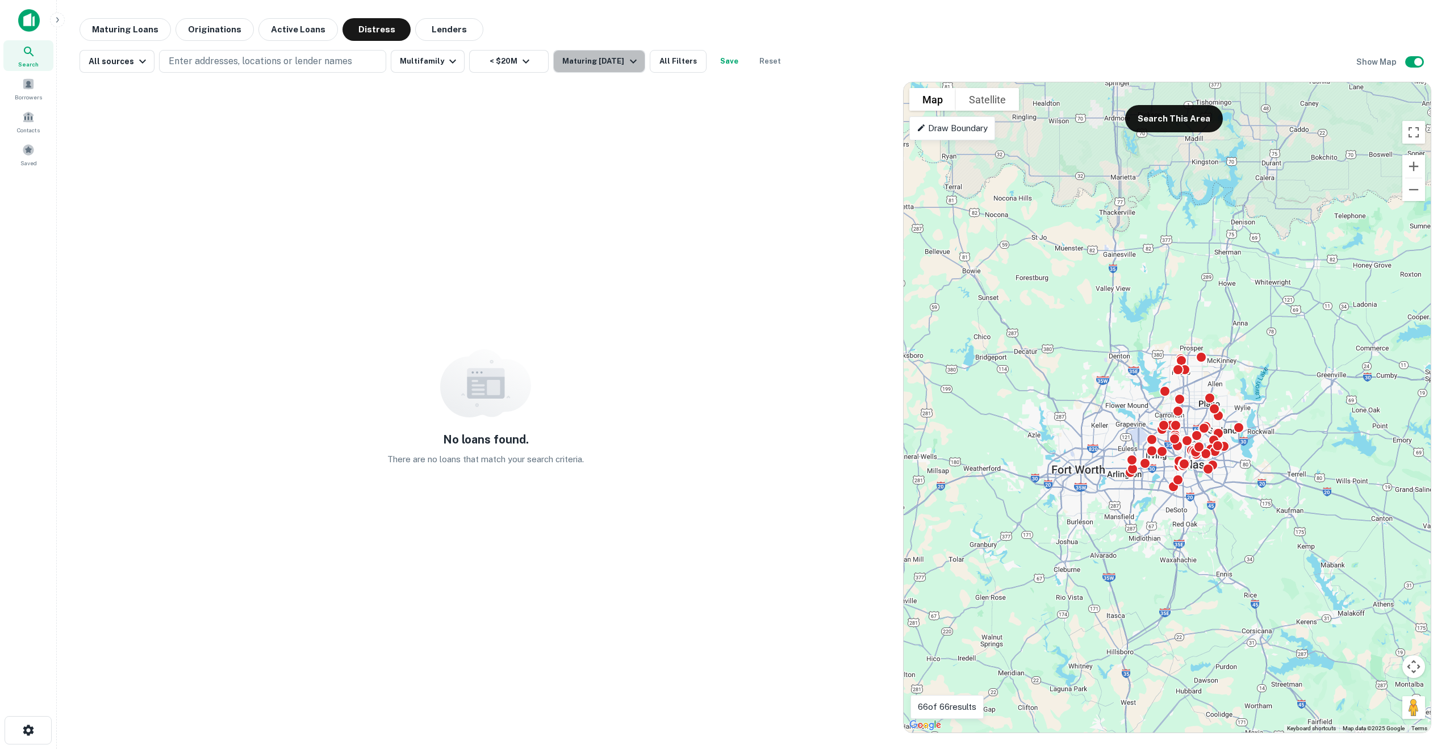
click at [626, 60] on icon "button" at bounding box center [633, 62] width 14 height 14
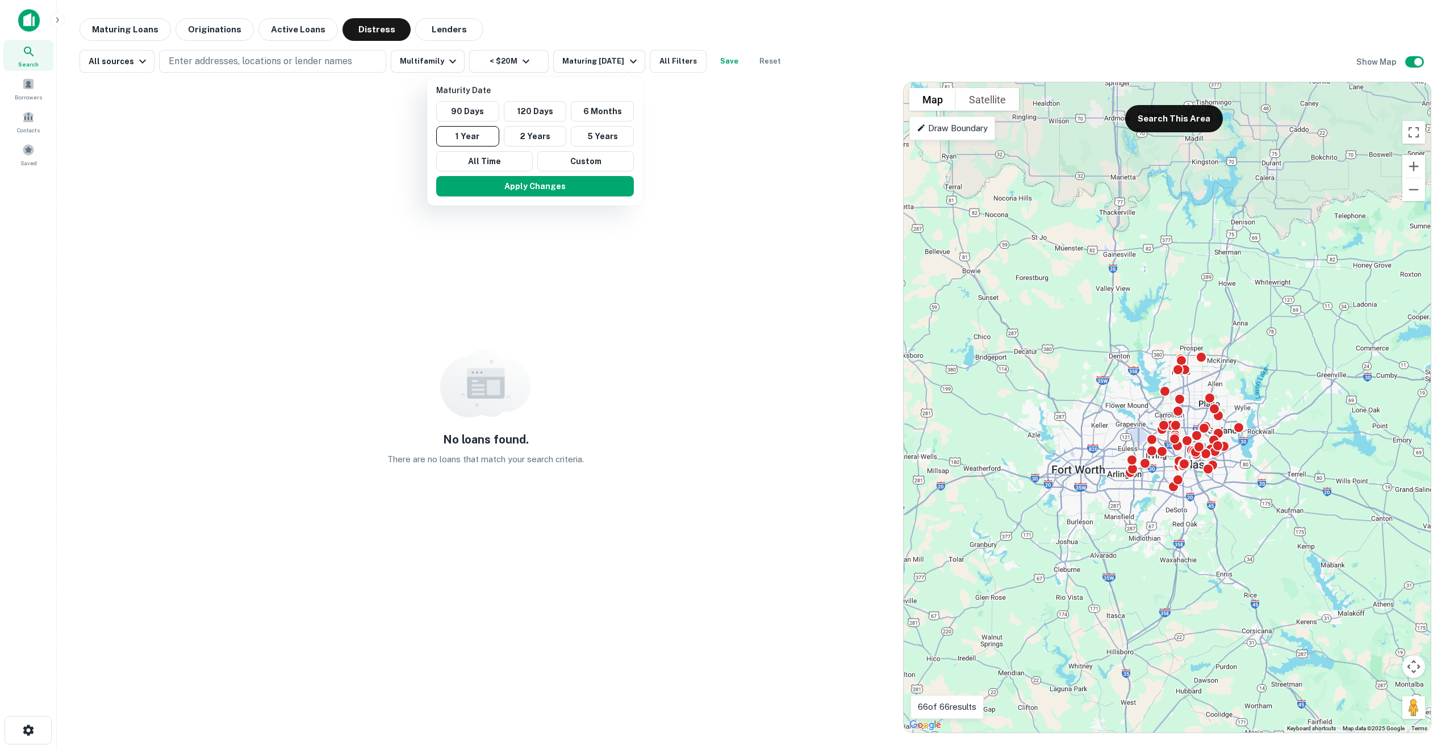
click at [511, 60] on div at bounding box center [727, 374] width 1454 height 749
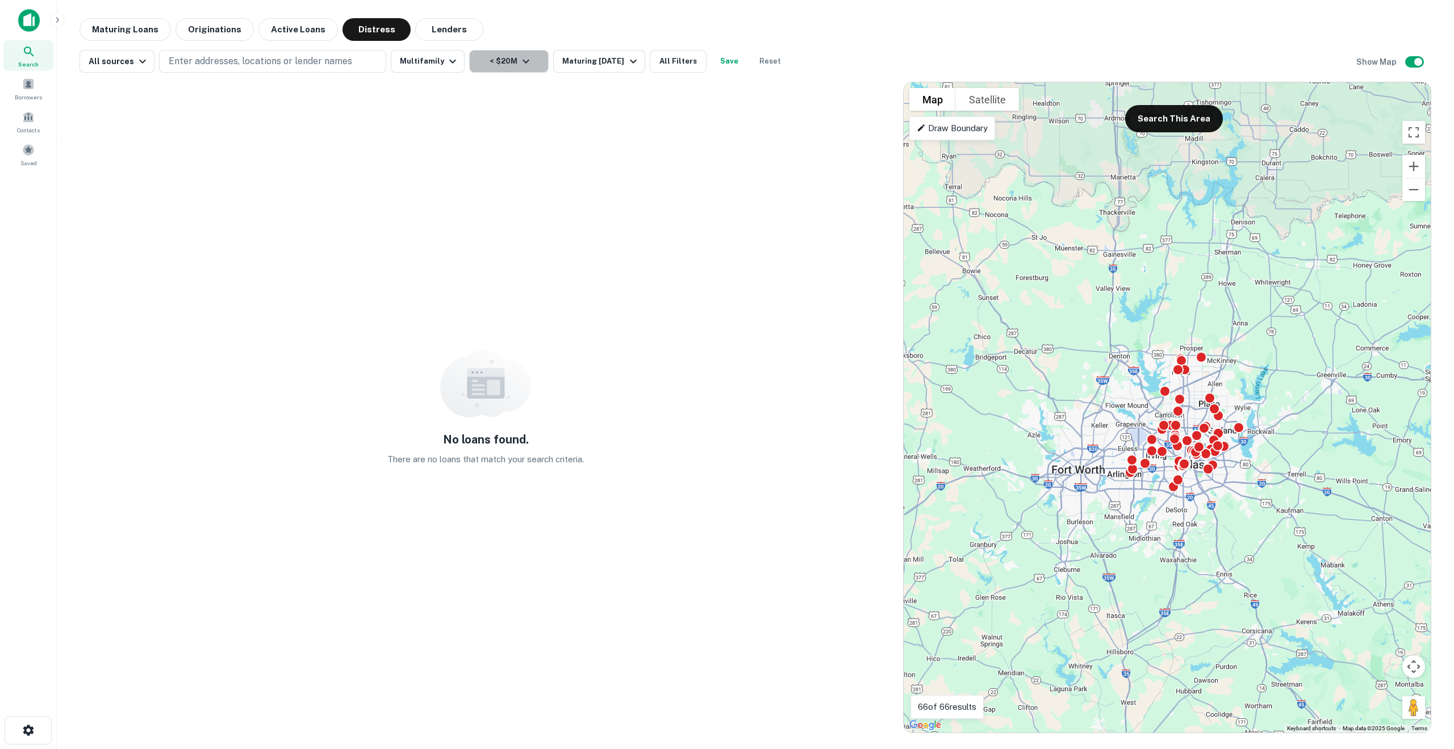
click at [511, 60] on button "< $20M" at bounding box center [509, 61] width 80 height 23
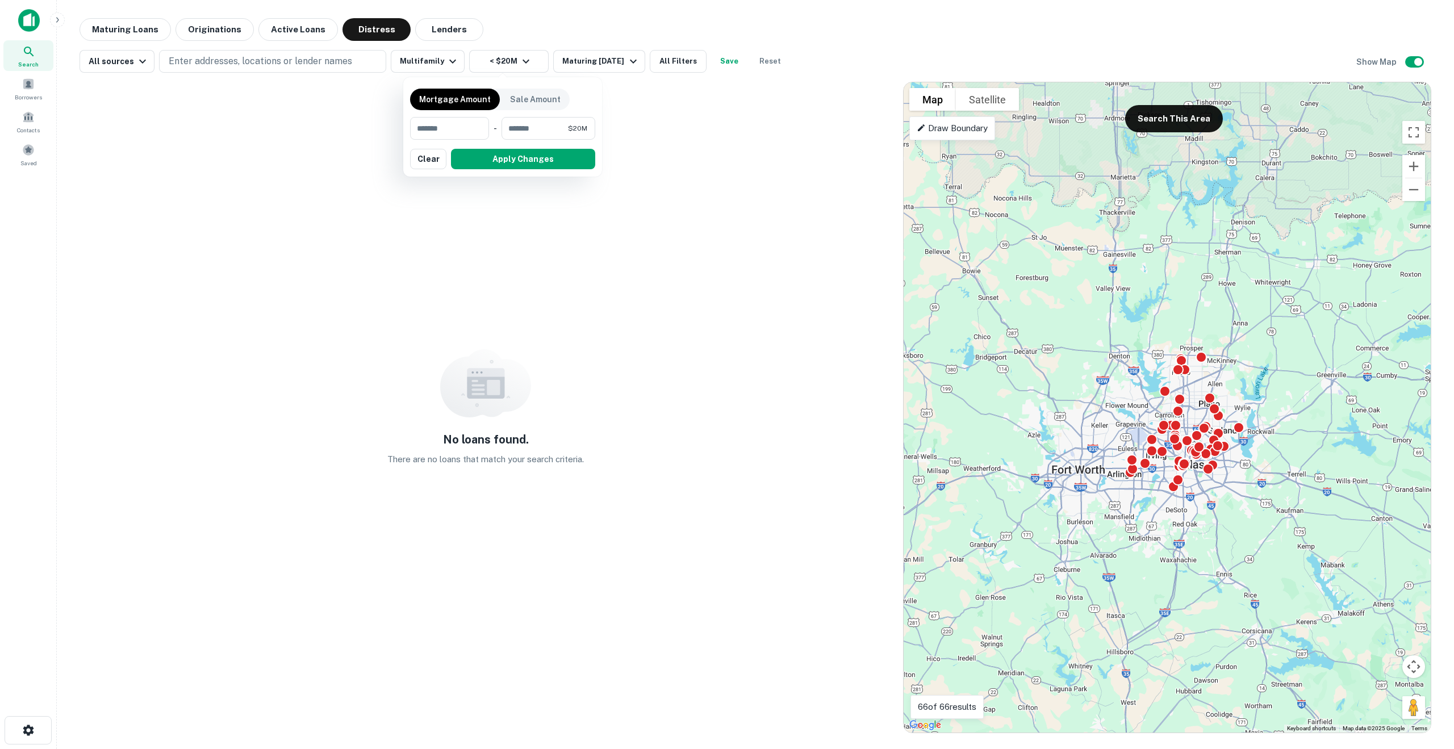
click at [587, 26] on div at bounding box center [727, 374] width 1454 height 749
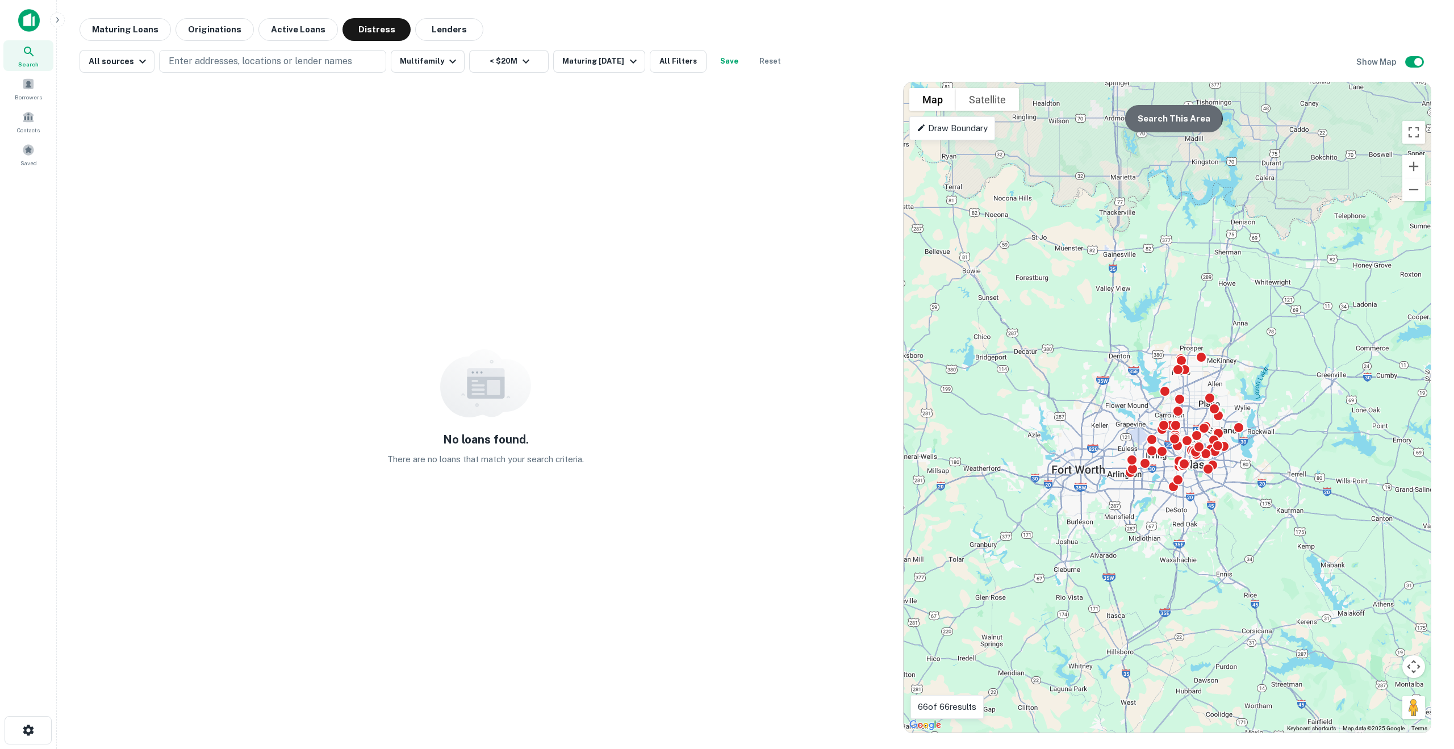
click at [1169, 118] on button "Search This Area" at bounding box center [1174, 118] width 98 height 27
click at [681, 62] on button "All Filters" at bounding box center [678, 61] width 57 height 23
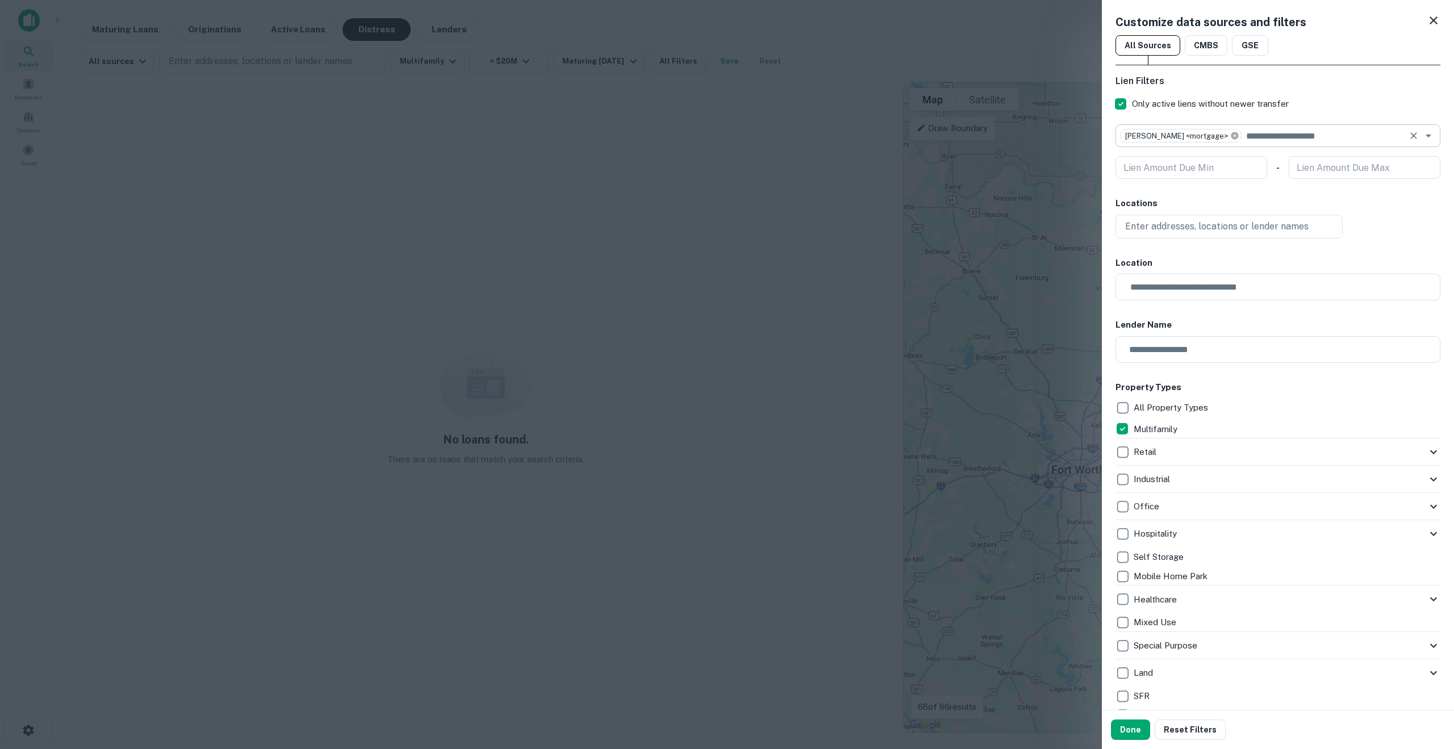
click at [1231, 134] on icon at bounding box center [1234, 135] width 7 height 7
click at [1217, 138] on input "text" at bounding box center [1268, 136] width 299 height 16
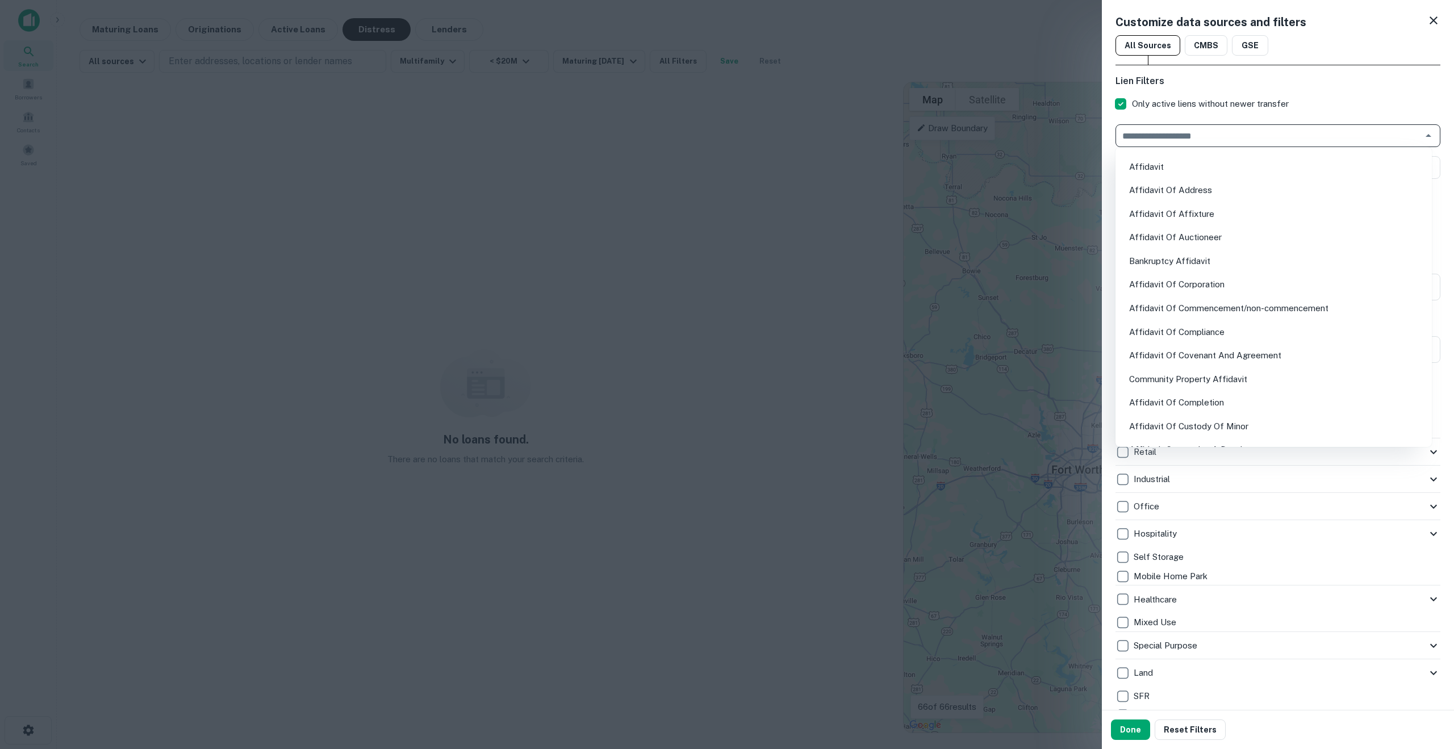
scroll to position [231, 0]
click at [1239, 292] on li "Affidavit Of Corporation" at bounding box center [1273, 284] width 307 height 20
type input "*"
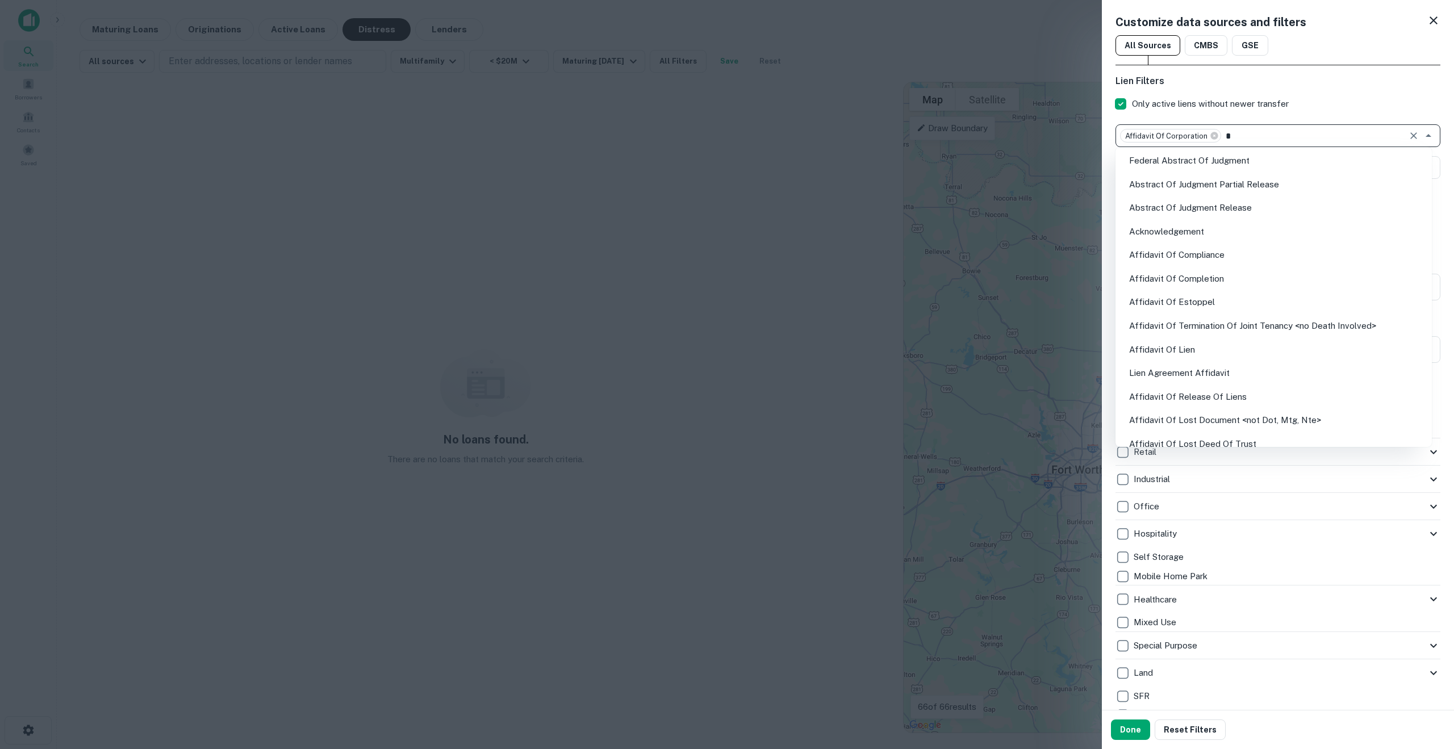
click at [1239, 292] on li "Affidavit Of Estoppel" at bounding box center [1273, 302] width 307 height 20
type input "*"
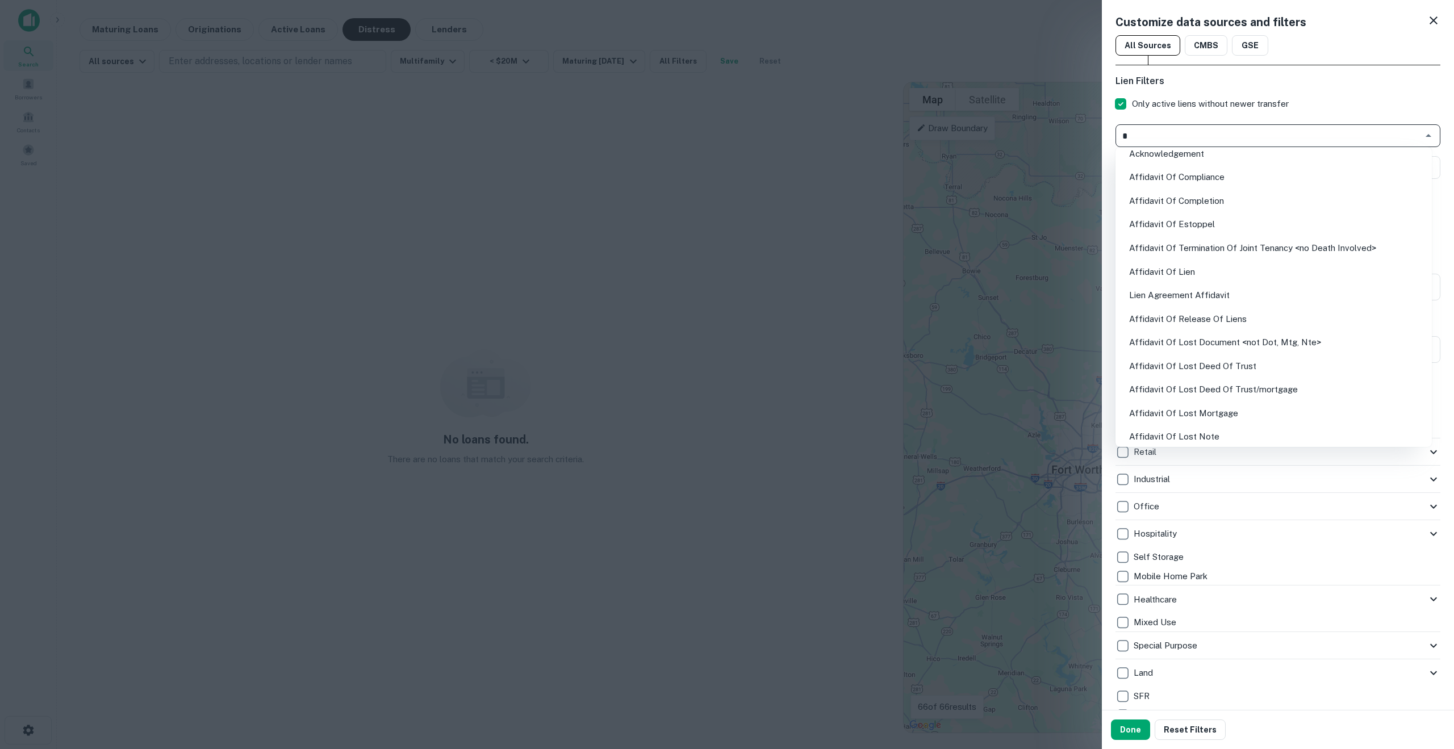
scroll to position [0, 0]
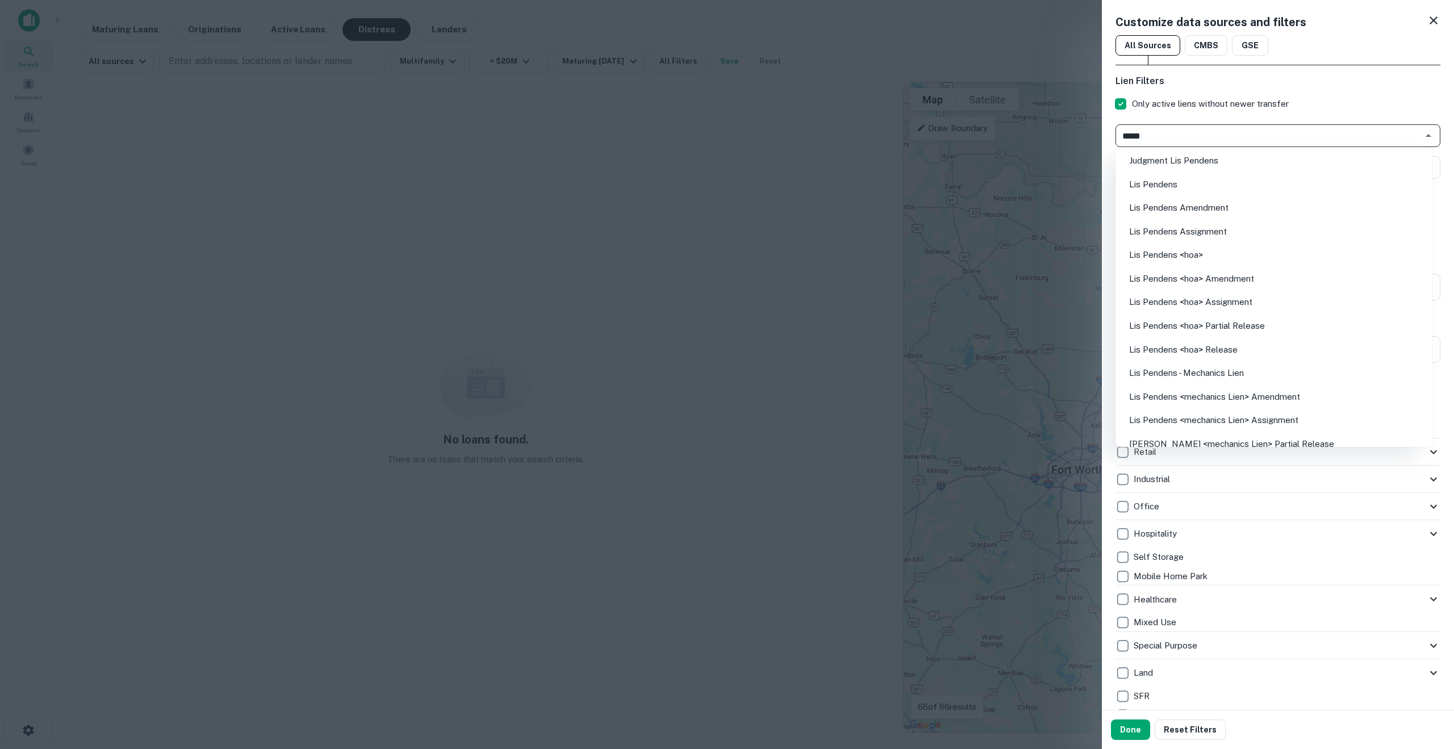
type input "******"
click at [1157, 179] on li "Lis Pendens" at bounding box center [1273, 184] width 307 height 20
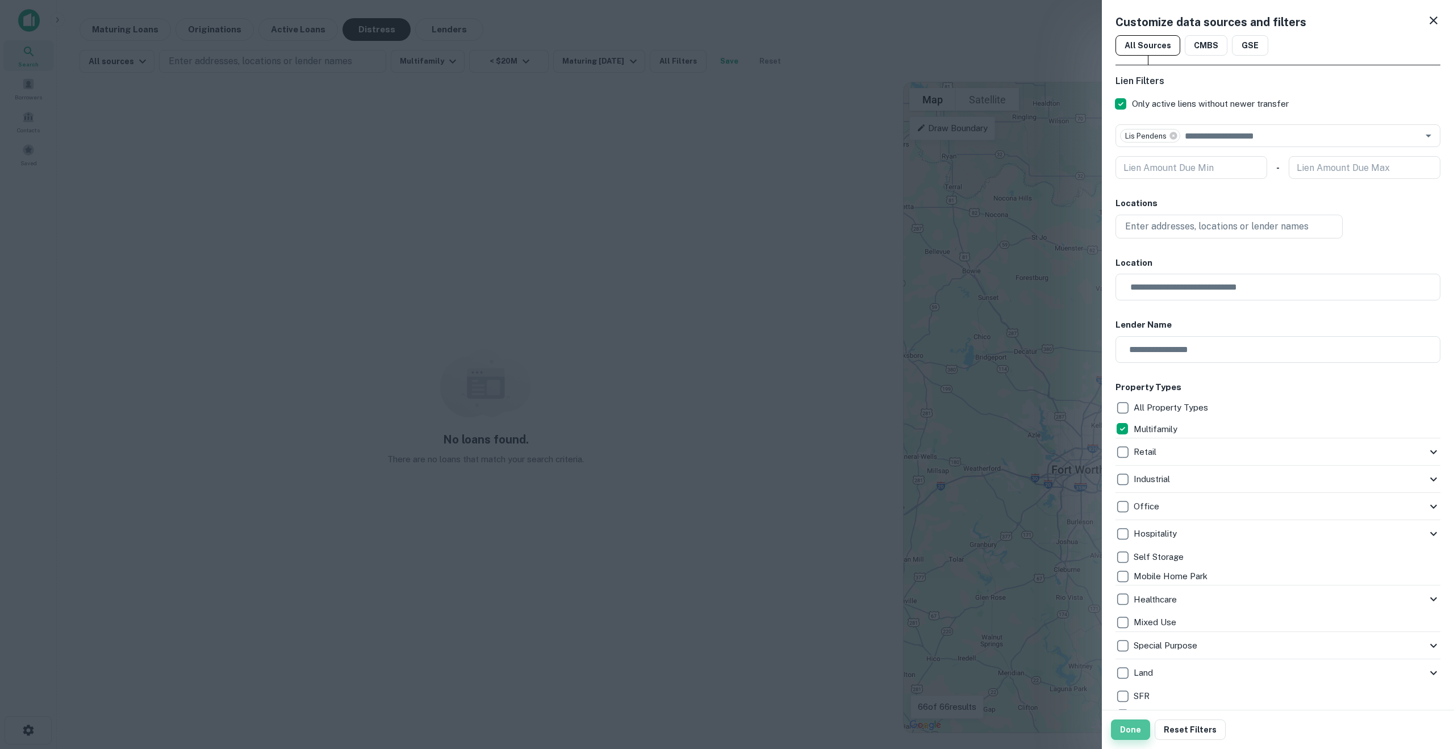
click at [1131, 737] on button "Done" at bounding box center [1130, 730] width 39 height 20
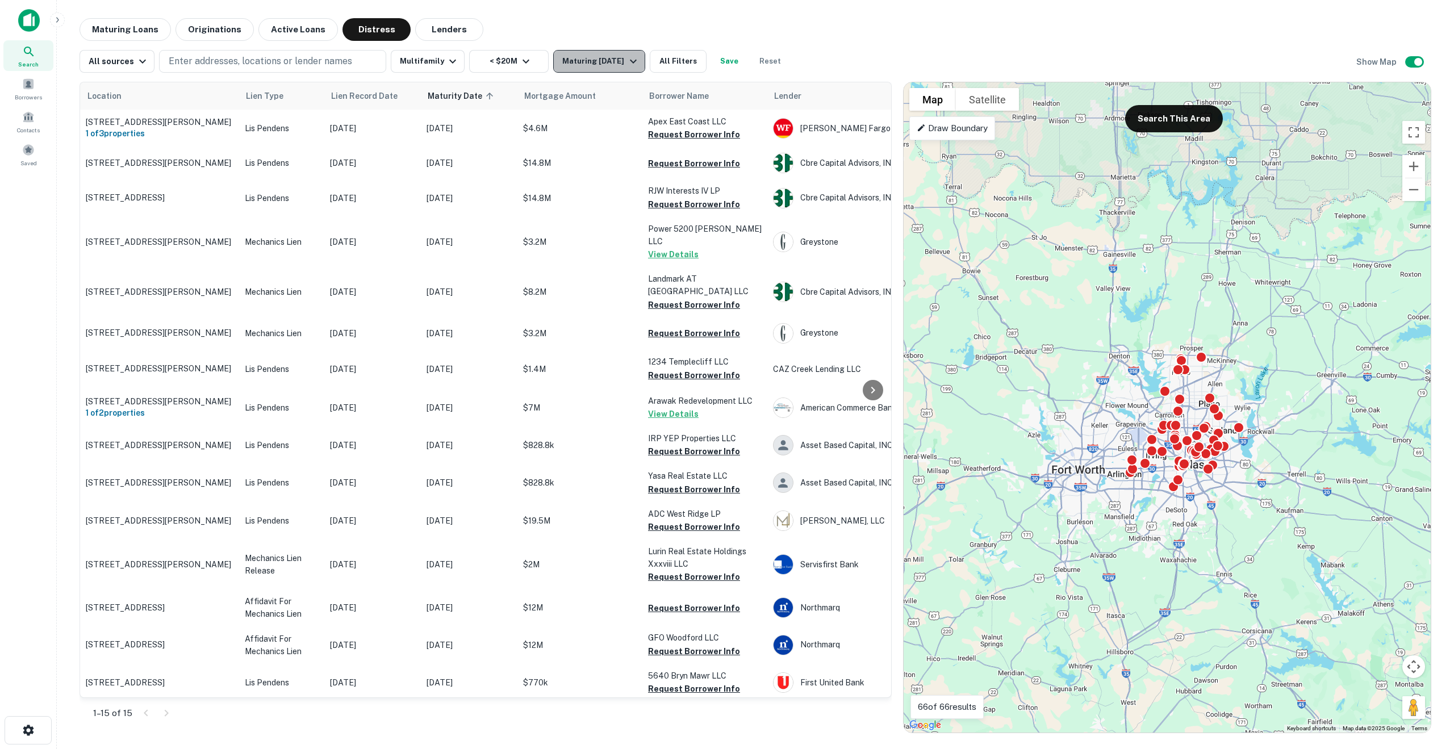
click at [601, 62] on div "Maturing In 1 Year" at bounding box center [600, 62] width 77 height 14
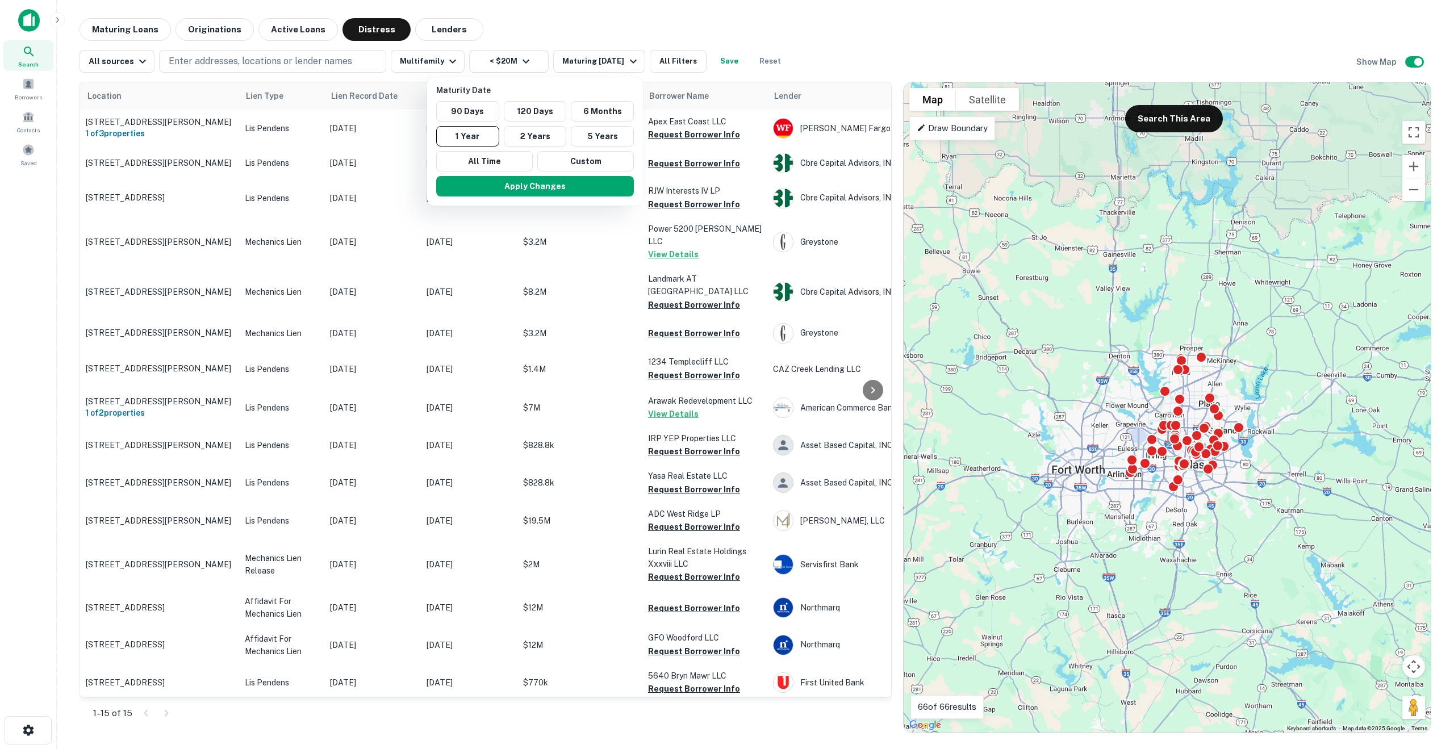
click at [584, 30] on div at bounding box center [727, 374] width 1454 height 749
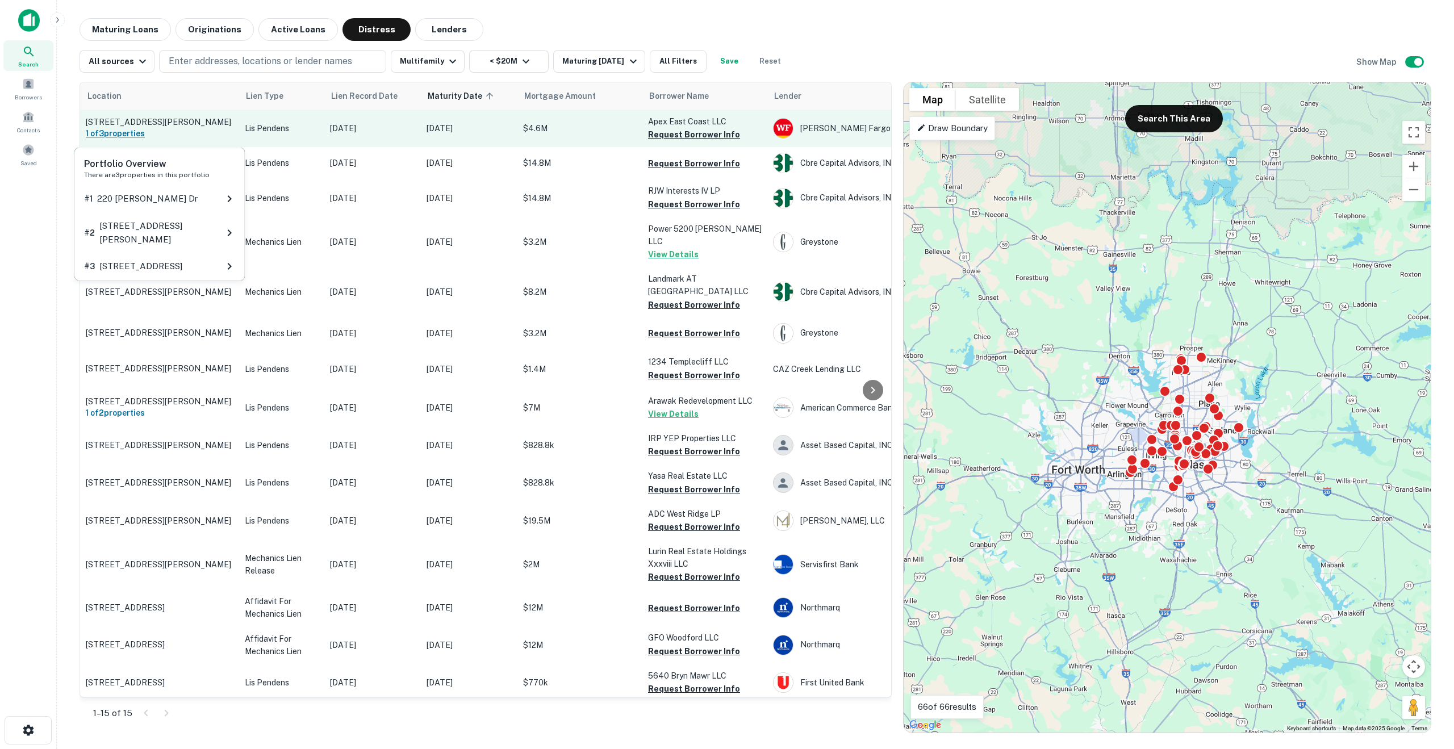
click at [131, 132] on h6 "1 of 3 properties" at bounding box center [160, 133] width 148 height 12
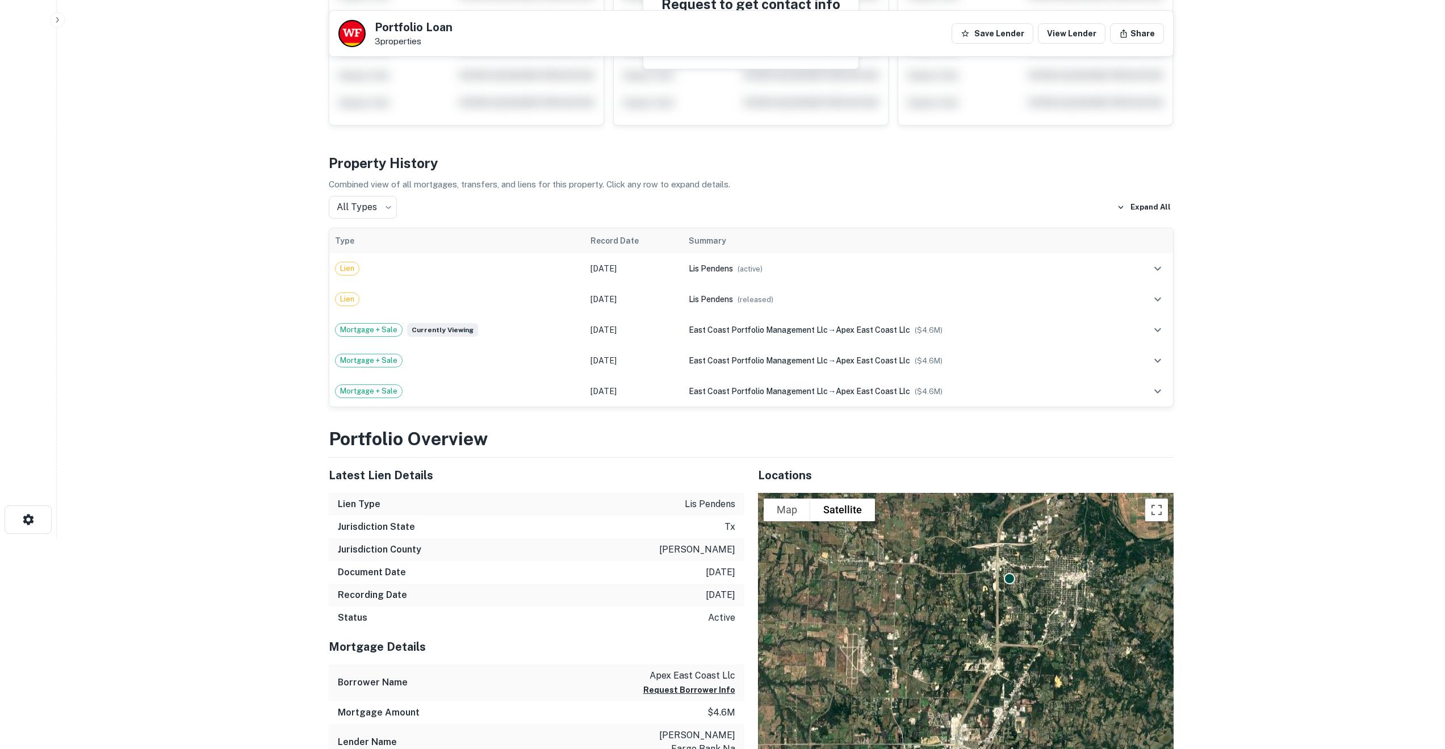
scroll to position [211, 0]
click at [608, 267] on td "May 23, 2023" at bounding box center [634, 268] width 99 height 31
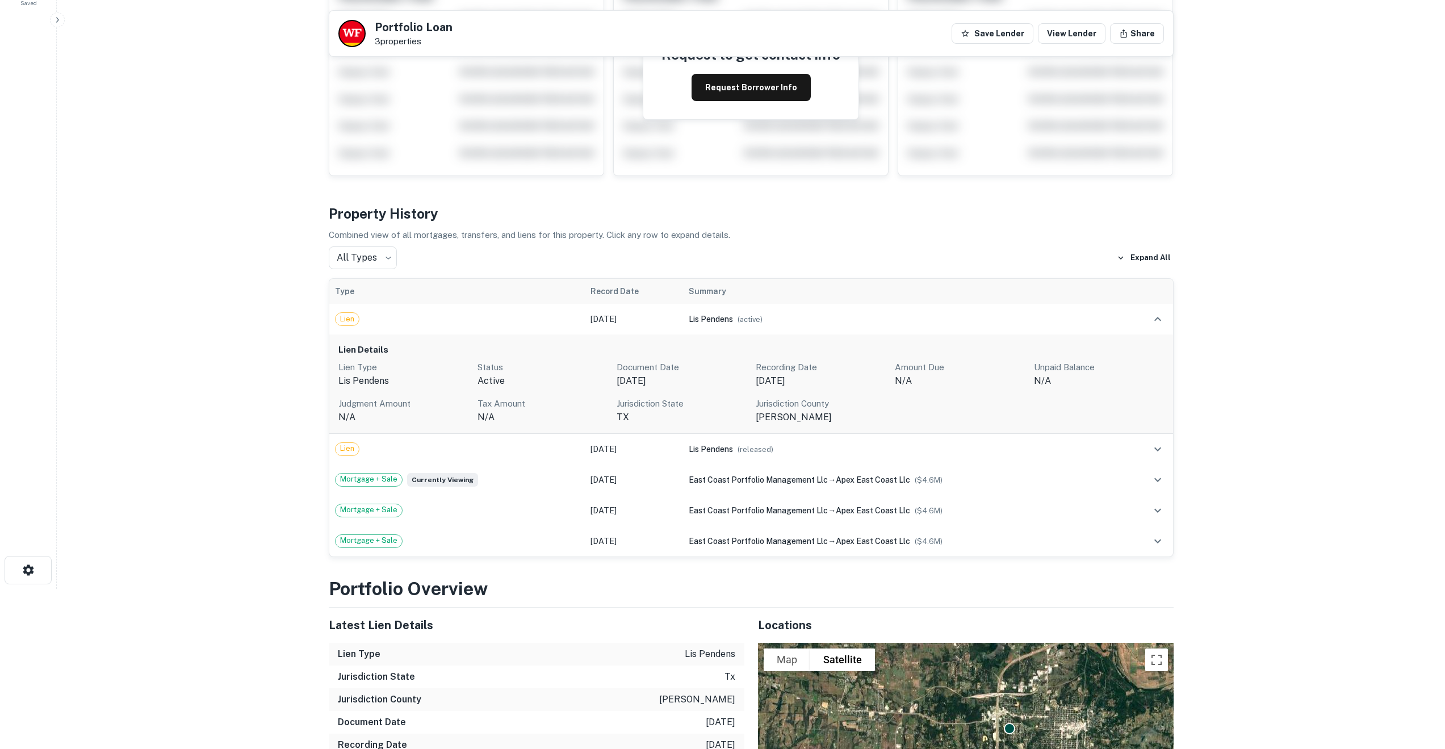
scroll to position [0, 0]
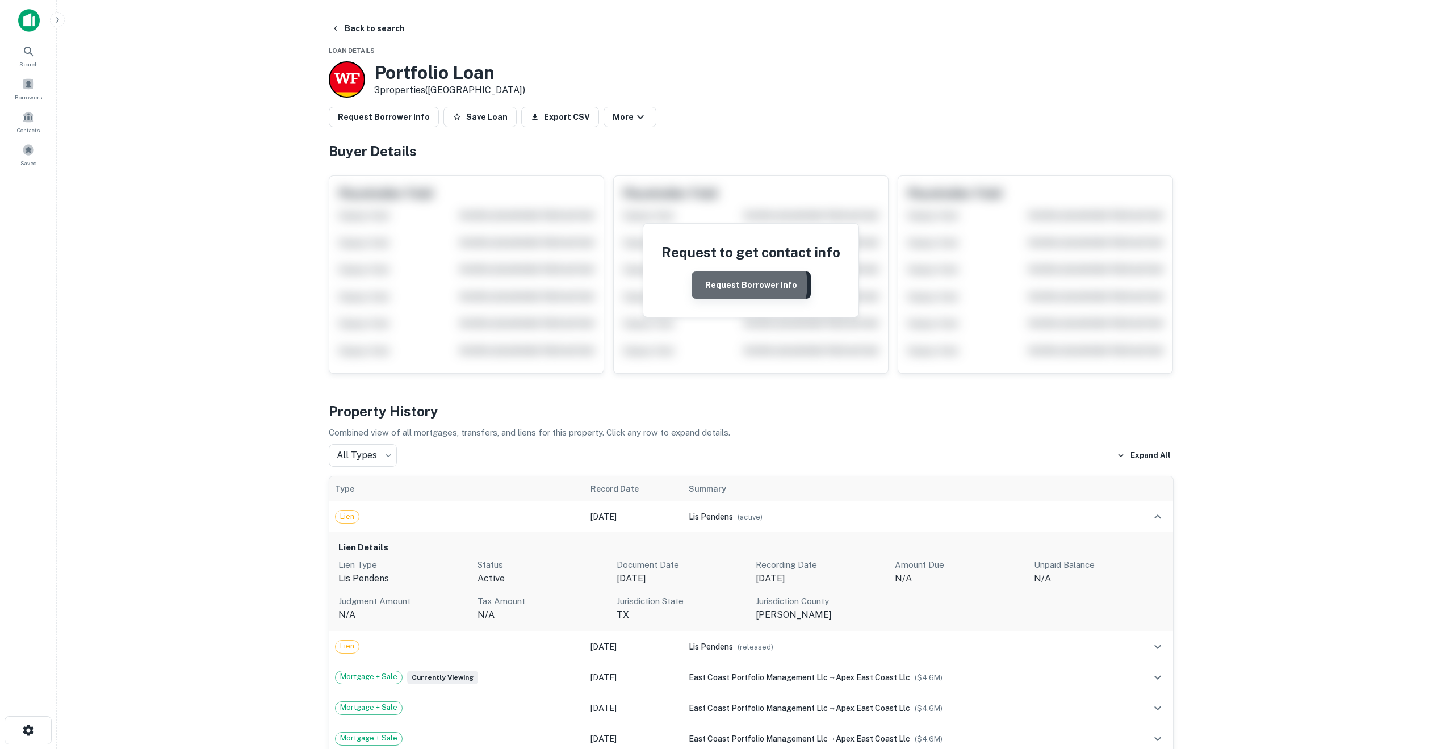
click at [750, 285] on button "Request Borrower Info" at bounding box center [751, 284] width 119 height 27
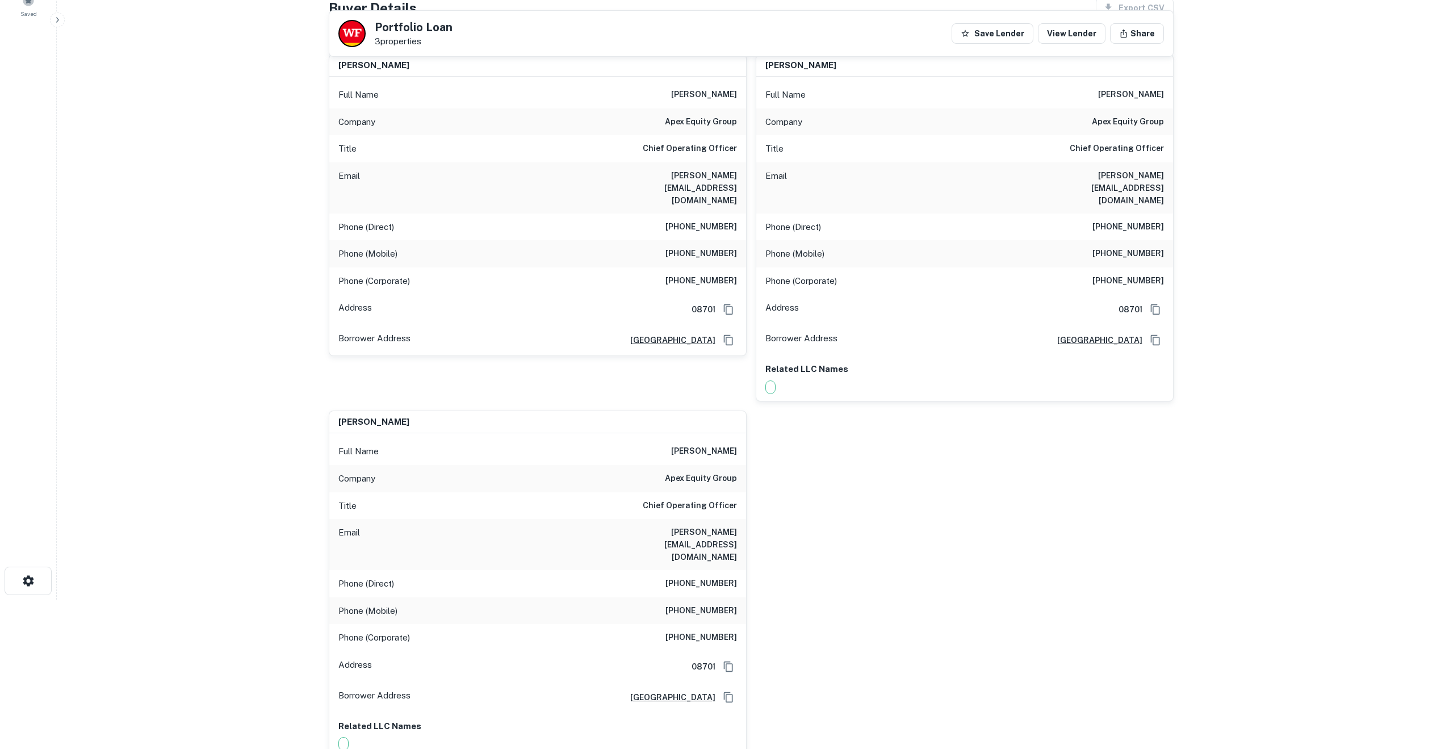
scroll to position [150, 0]
drag, startPoint x: 739, startPoint y: 507, endPoint x: 672, endPoint y: 513, distance: 67.3
click at [672, 519] on div "Email david@pfholdingsllc.com" at bounding box center [537, 544] width 417 height 51
copy h6 "pfholdingsllc.com"
